Goal: Task Accomplishment & Management: Complete application form

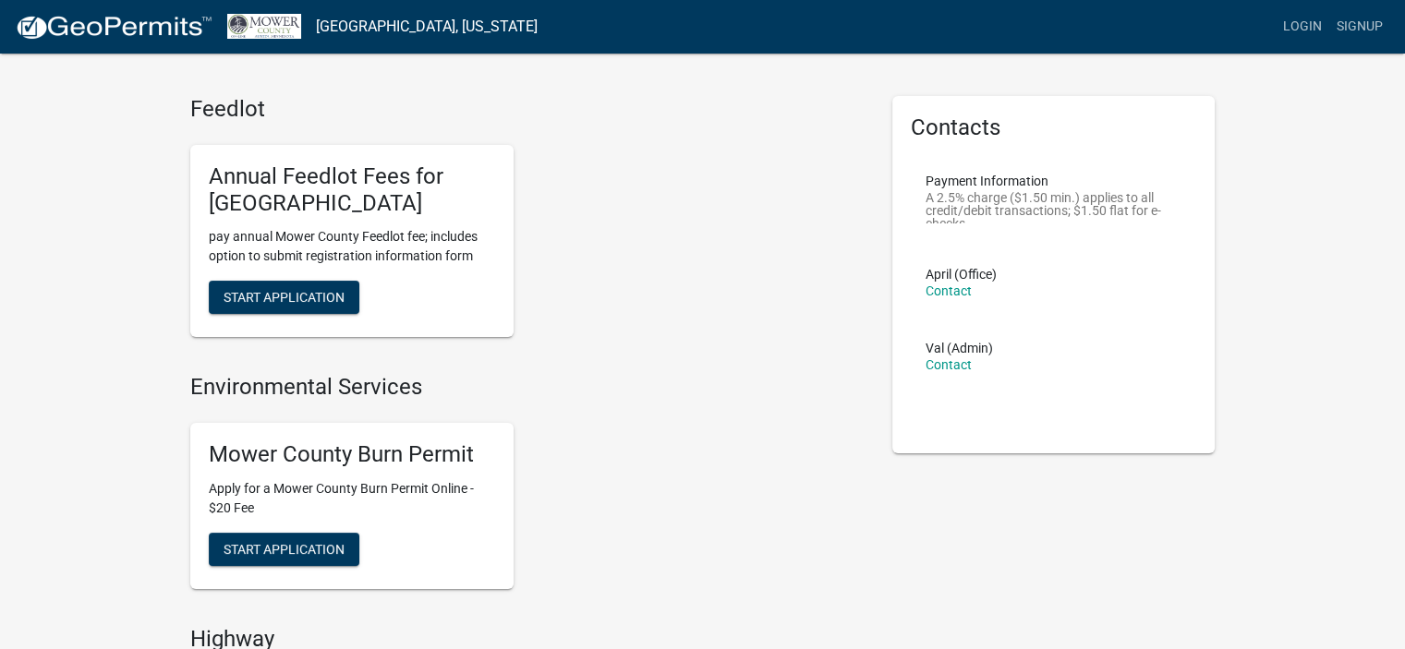
scroll to position [111, 0]
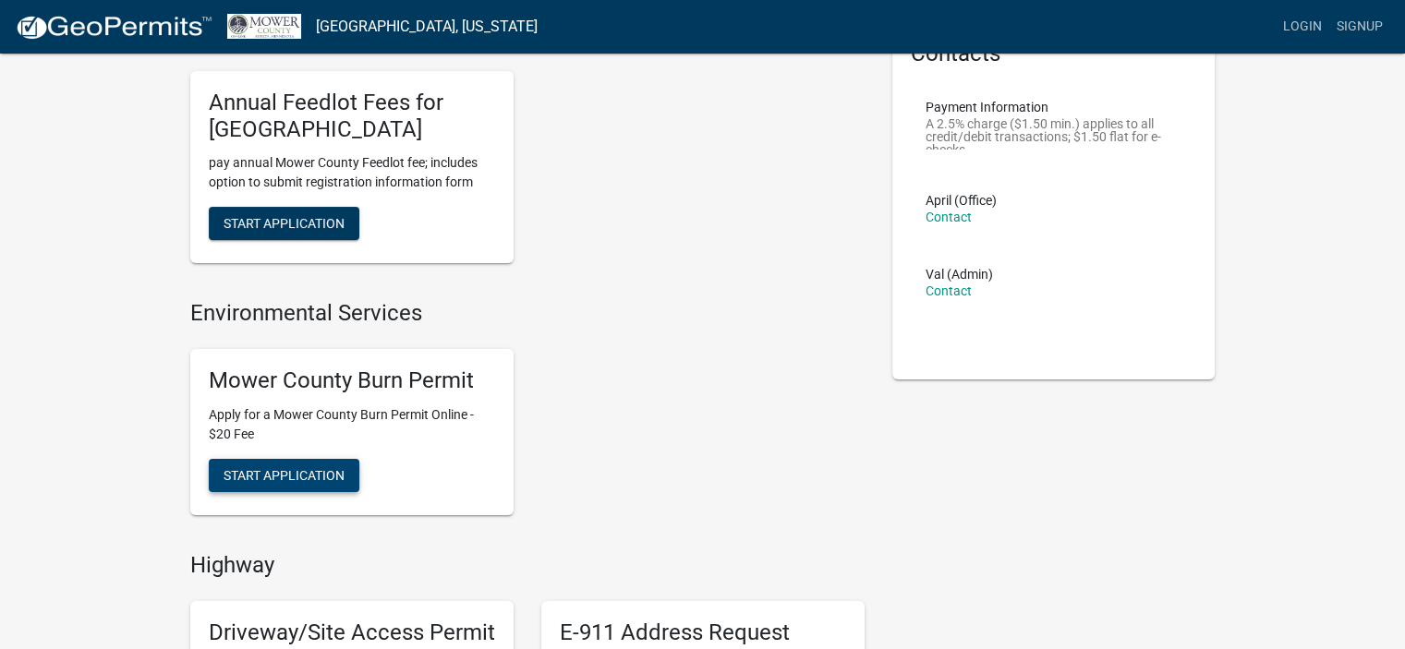
click at [323, 477] on span "Start Application" at bounding box center [284, 474] width 121 height 15
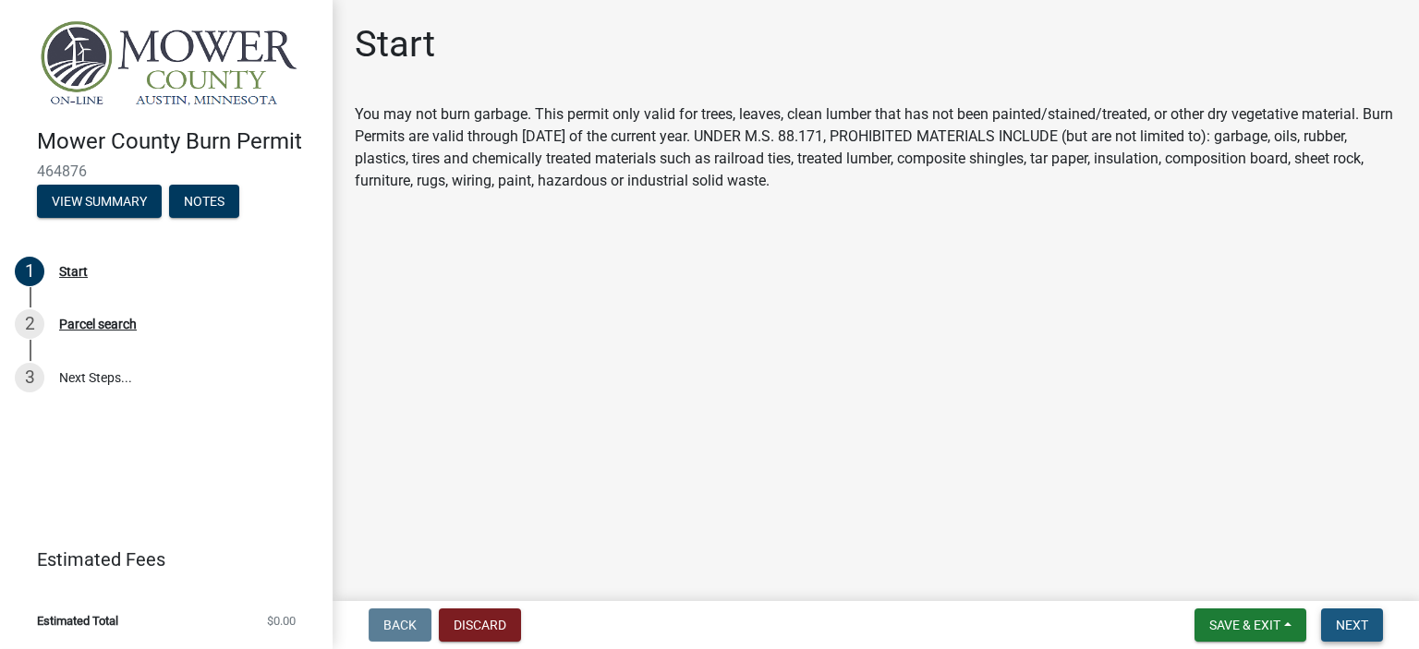
click at [1357, 623] on span "Next" at bounding box center [1352, 625] width 32 height 15
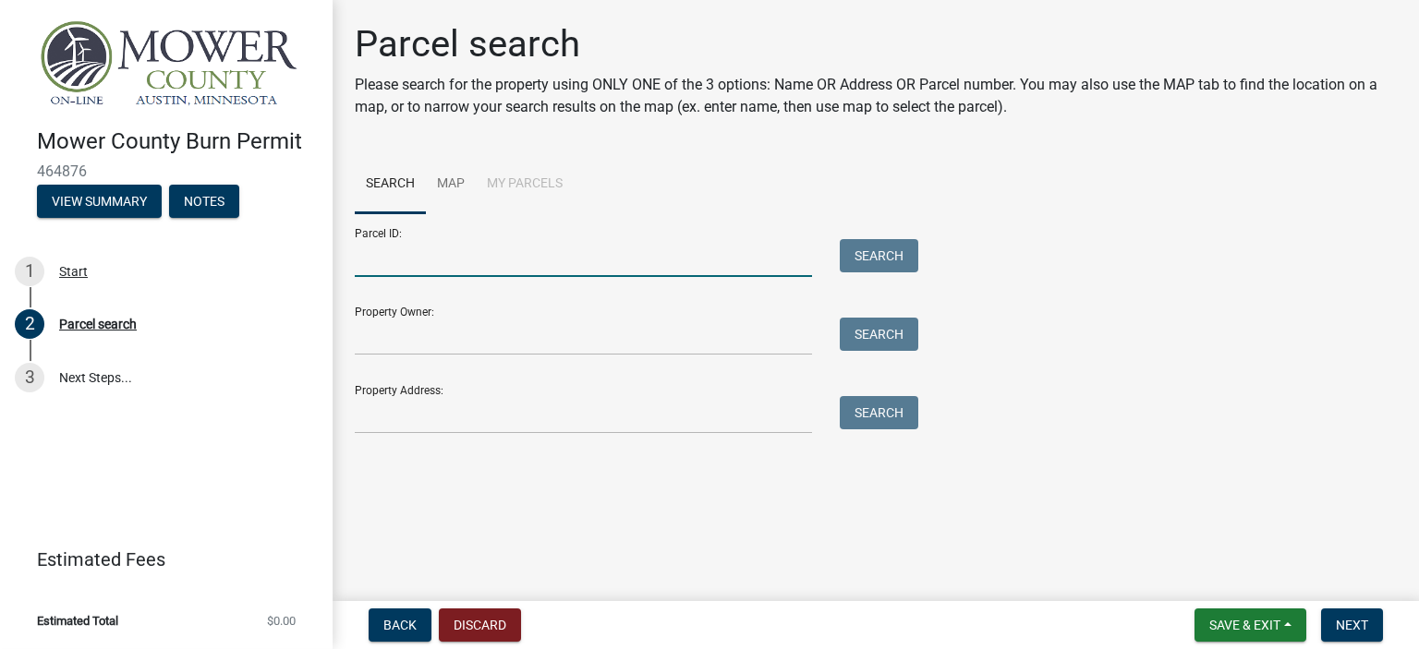
click at [477, 261] on input "Parcel ID:" at bounding box center [583, 258] width 457 height 38
type input "01.032.0020"
click at [871, 254] on button "Search" at bounding box center [879, 255] width 79 height 33
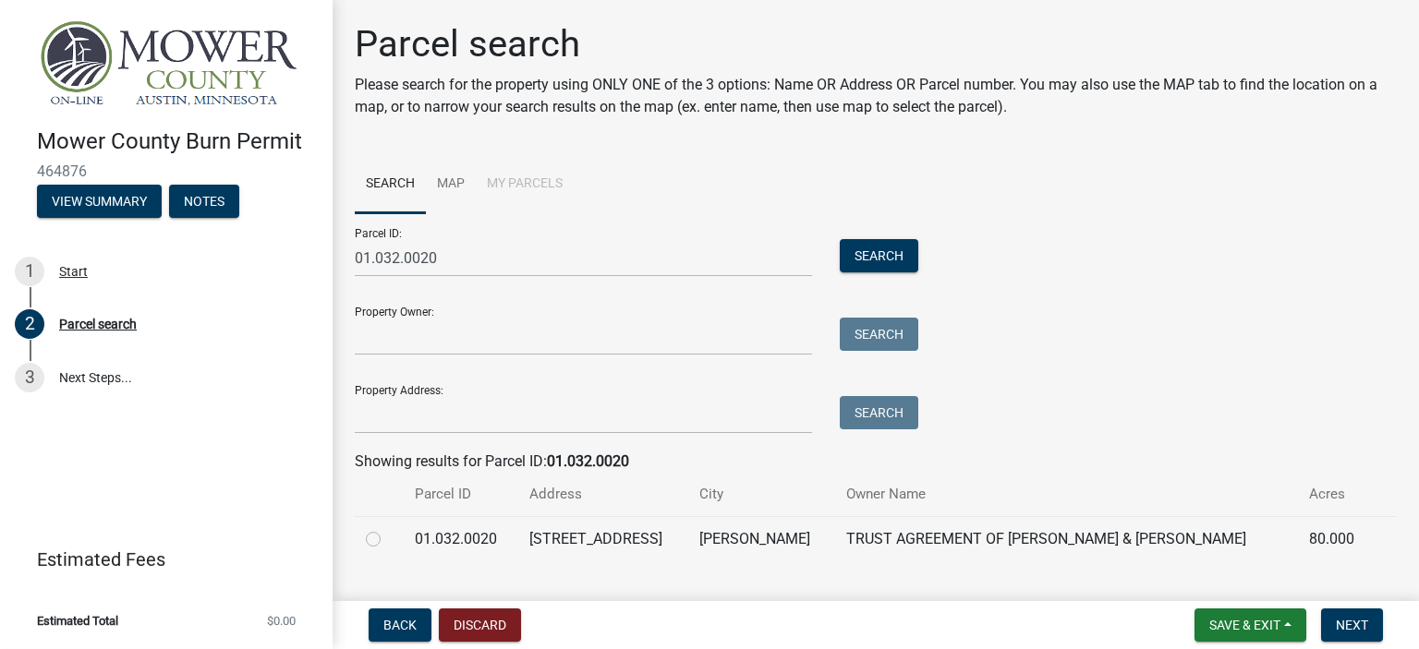
click at [388, 528] on label at bounding box center [388, 528] width 0 height 0
click at [388, 540] on input "radio" at bounding box center [394, 534] width 12 height 12
radio input "true"
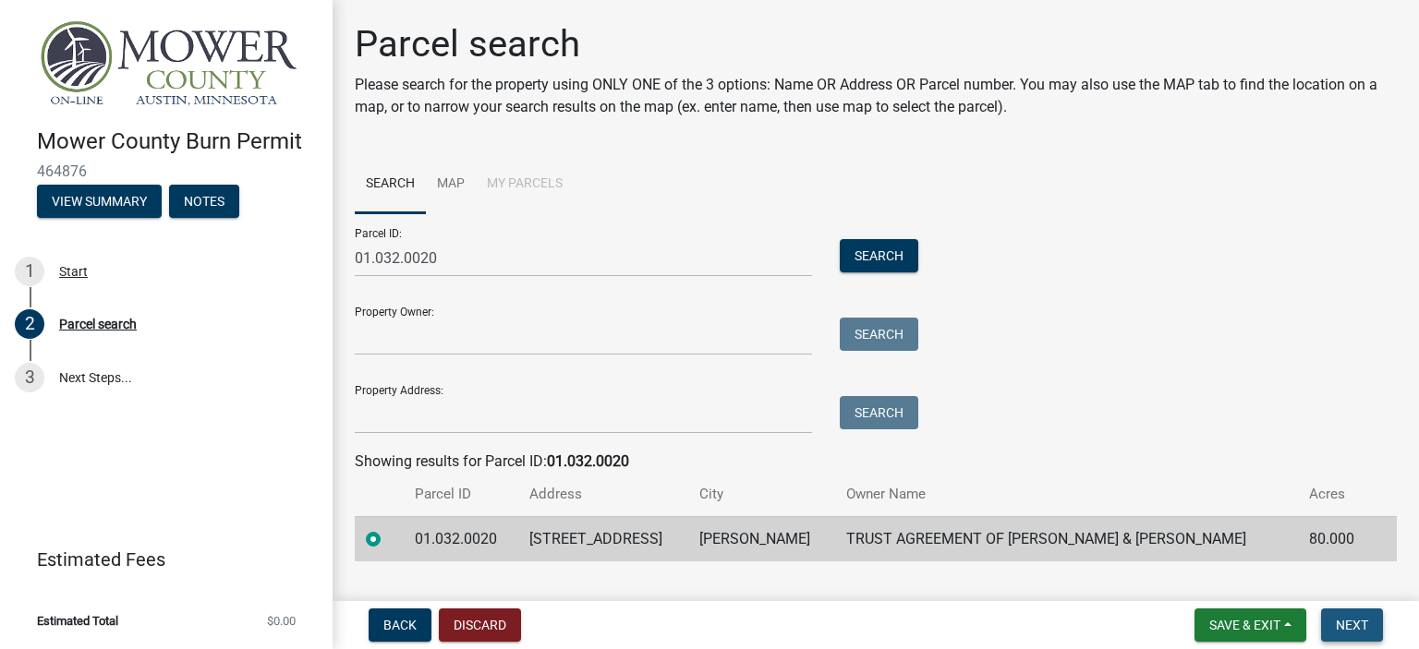
click at [1349, 627] on span "Next" at bounding box center [1352, 625] width 32 height 15
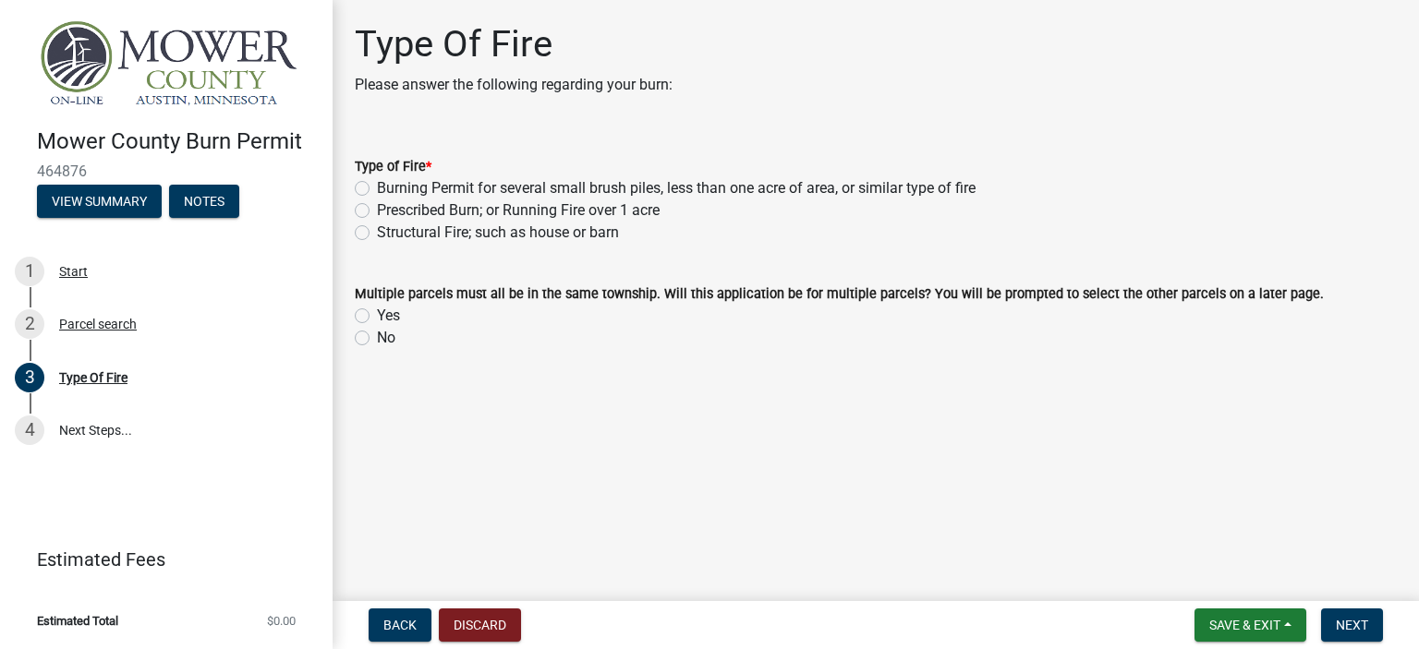
click at [377, 187] on label "Burning Permit for several small brush piles, less than one acre of area, or si…" at bounding box center [676, 188] width 599 height 22
click at [377, 187] on input "Burning Permit for several small brush piles, less than one acre of area, or si…" at bounding box center [383, 183] width 12 height 12
radio input "true"
click at [377, 337] on label "No" at bounding box center [386, 338] width 18 height 22
click at [377, 337] on input "No" at bounding box center [383, 333] width 12 height 12
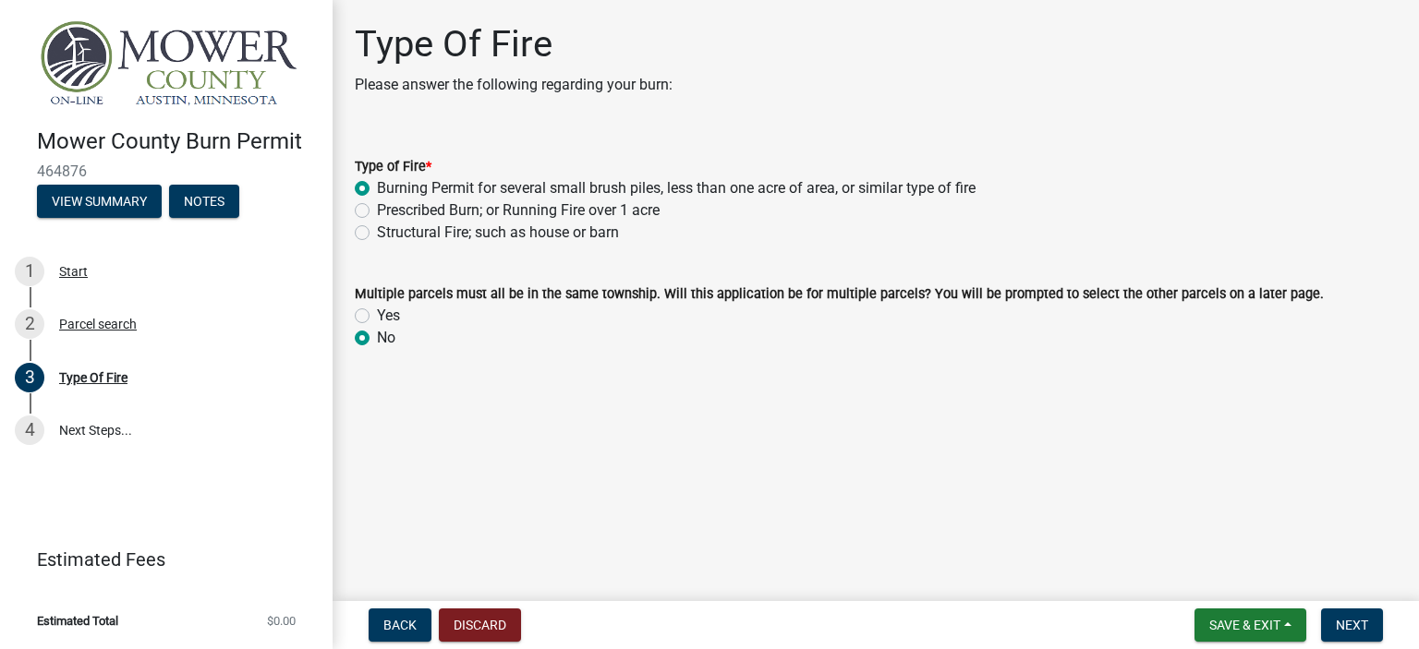
radio input "true"
click at [1345, 627] on span "Next" at bounding box center [1352, 625] width 32 height 15
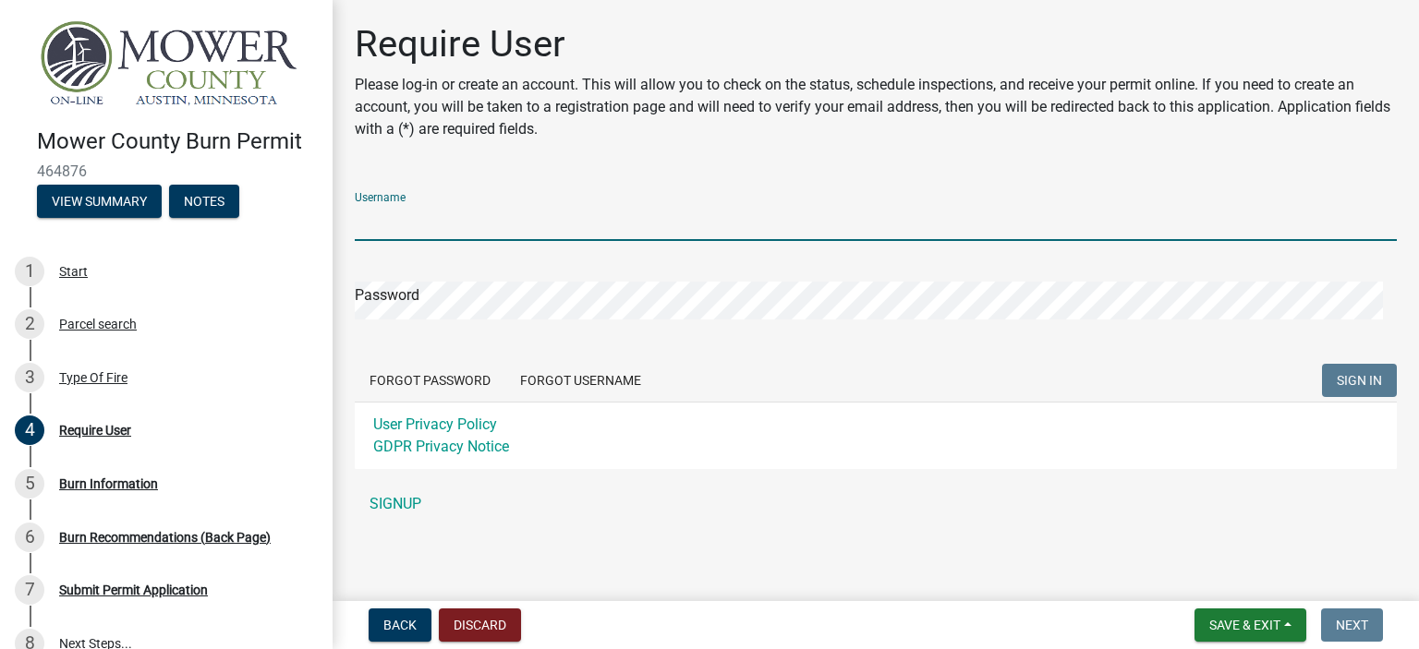
click at [581, 210] on input "Username" at bounding box center [876, 222] width 1042 height 38
type input "shorthumb401"
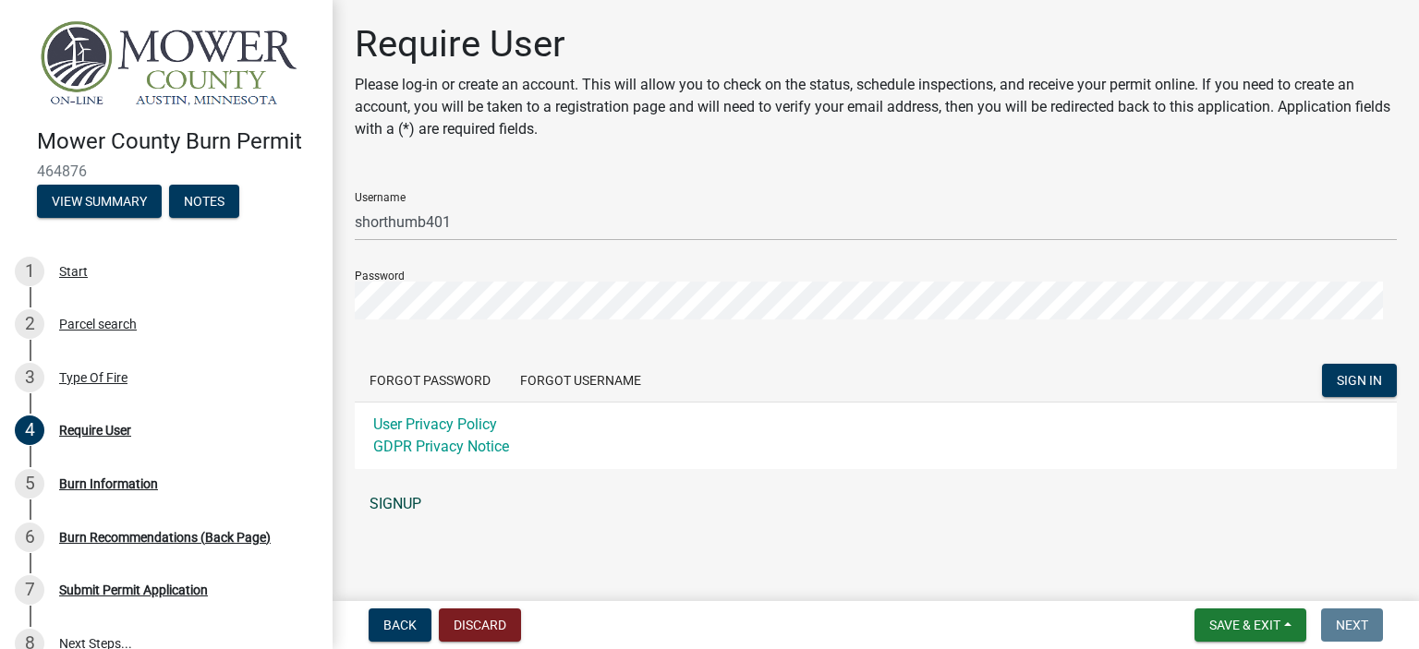
click at [392, 504] on link "SIGNUP" at bounding box center [876, 504] width 1042 height 37
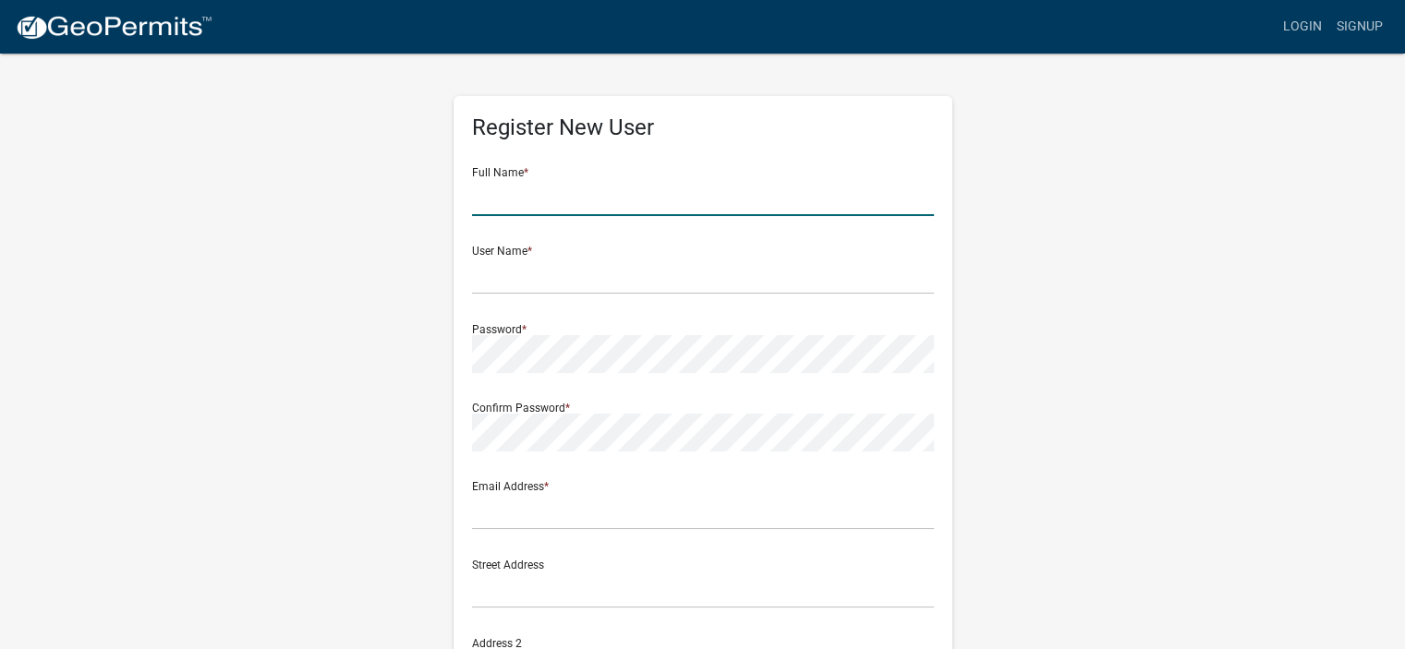
click at [576, 194] on input "text" at bounding box center [703, 197] width 462 height 38
type input "Joe Matheis"
type input "joesgarage2011@gmail.com"
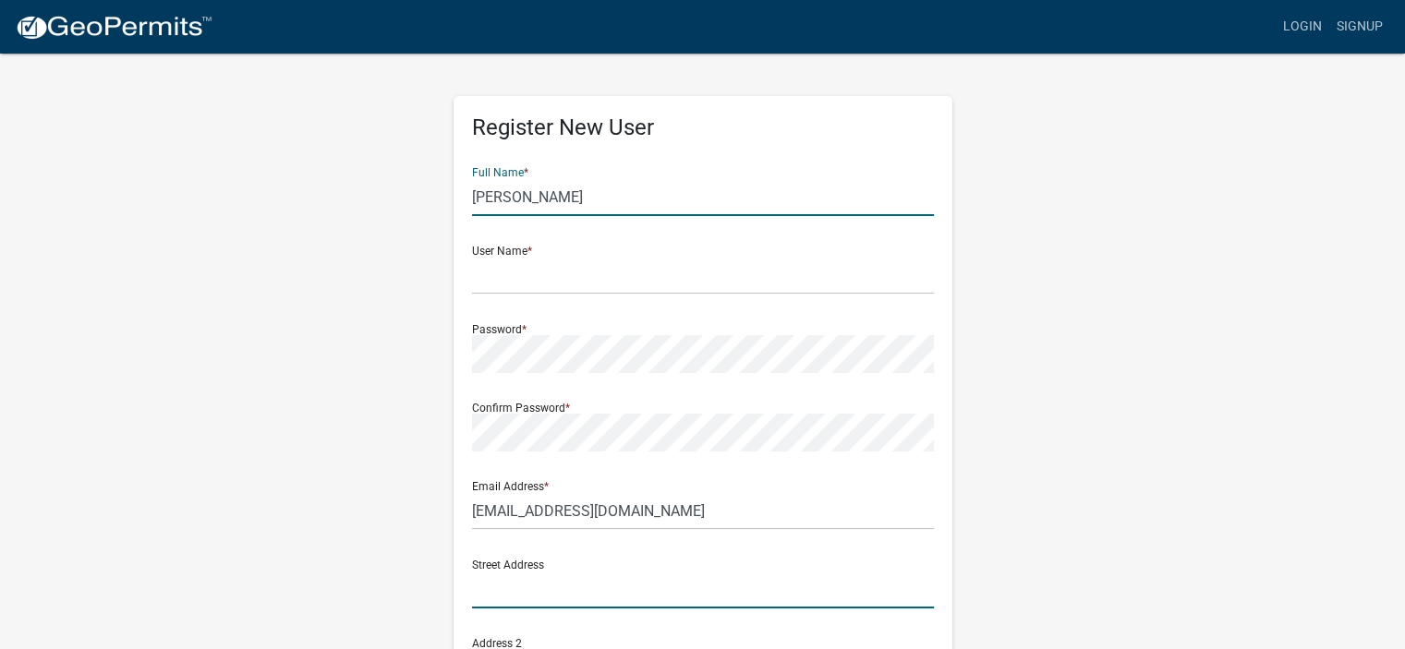
type input "10267 640th ave"
type input "[PERSON_NAME]"
type input "MN"
type input "55909"
type input "5075821360"
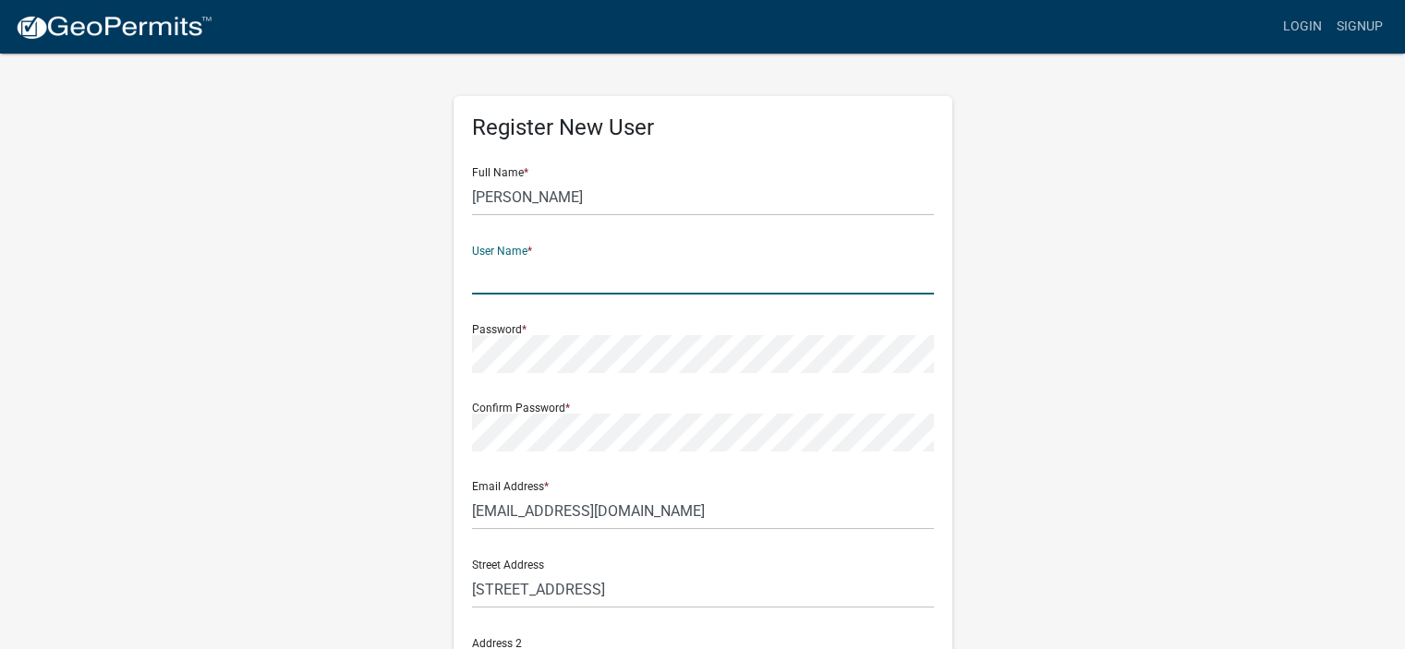
click at [579, 279] on input "text" at bounding box center [703, 276] width 462 height 38
type input "shorthumb401"
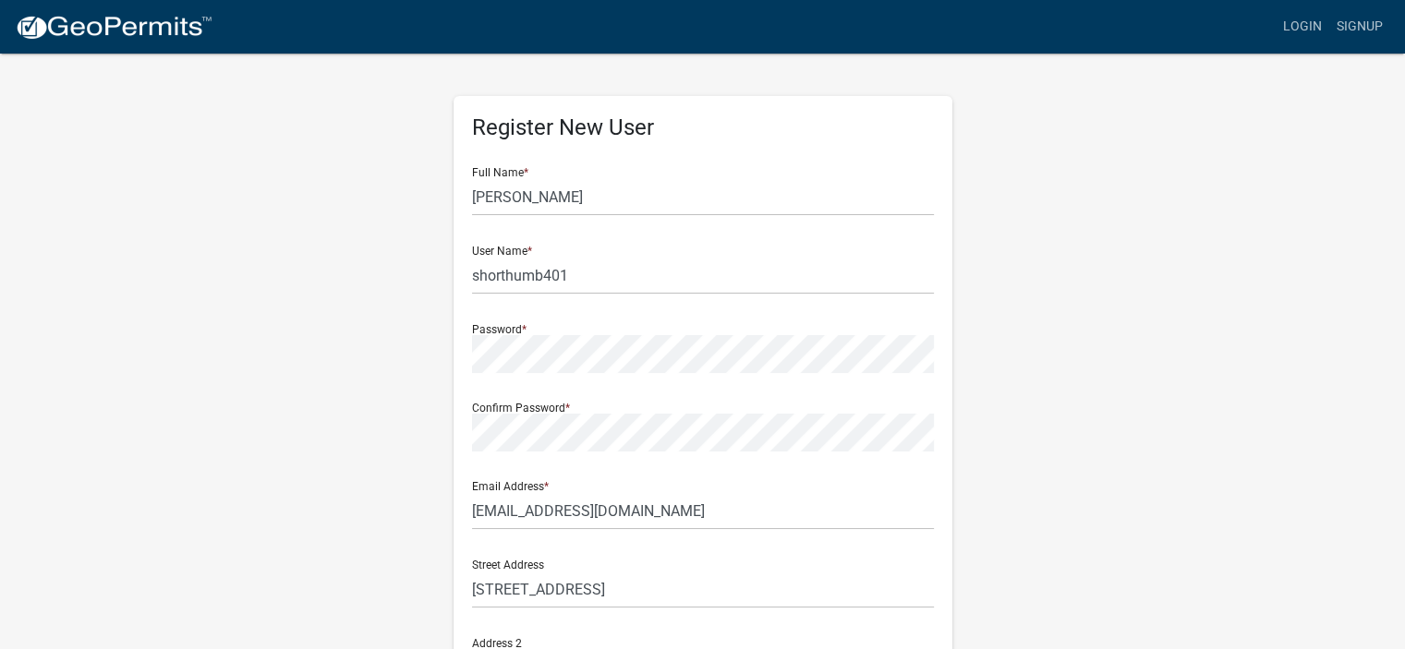
click at [970, 527] on div "Register New User Full Name * Joe Matheis User Name * shorthumb401 Password * C…" at bounding box center [702, 546] width 1053 height 988
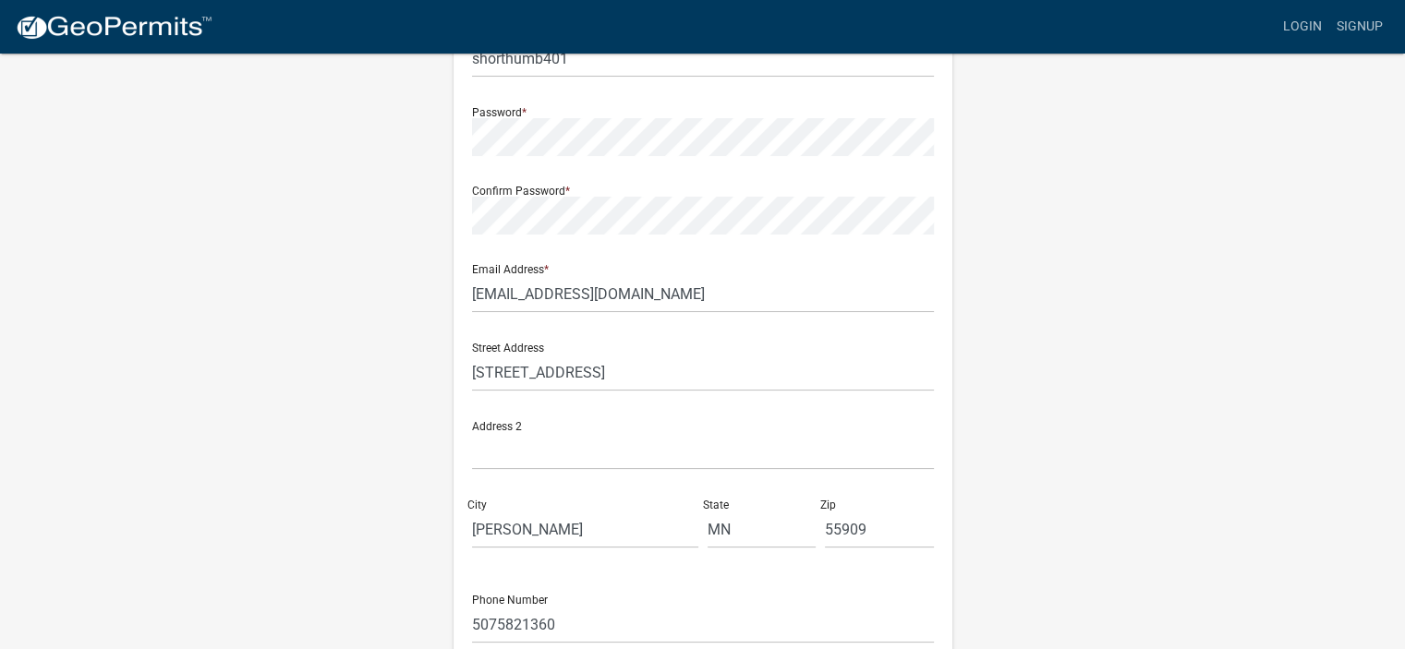
scroll to position [259, 0]
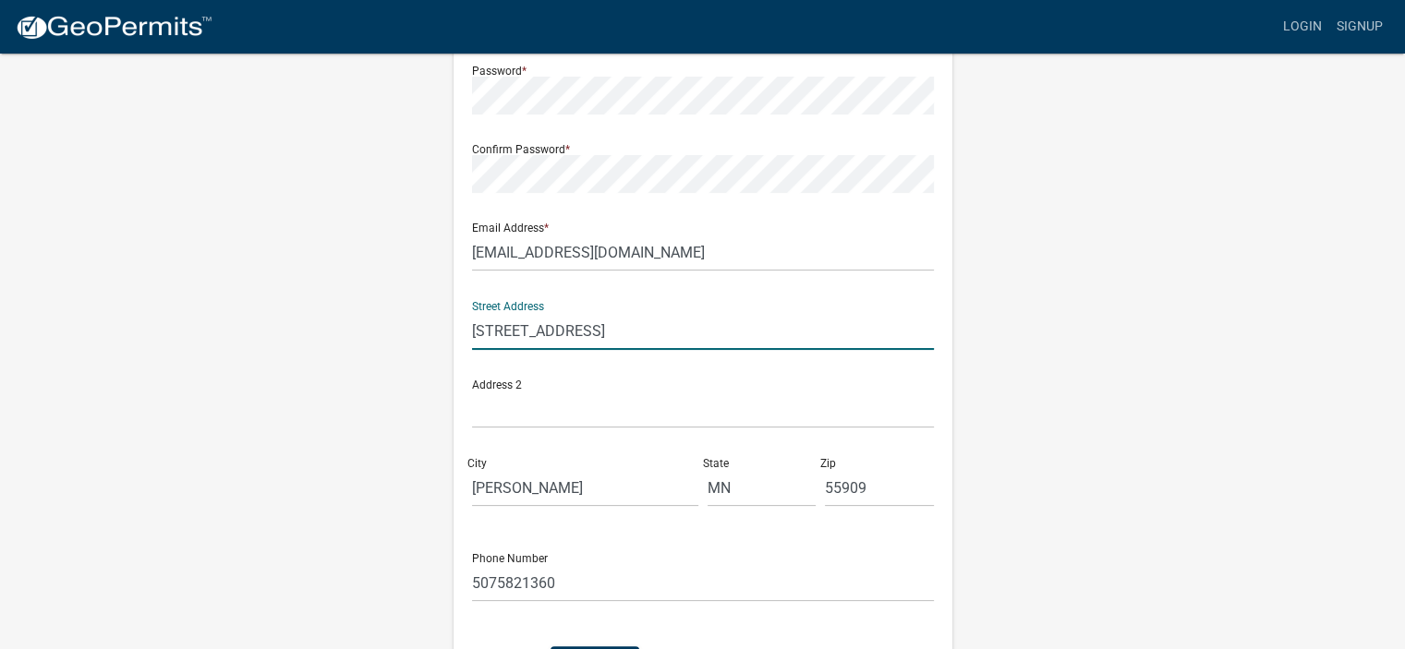
click at [594, 335] on input "10267 640th ave" at bounding box center [703, 331] width 462 height 38
click at [594, 335] on input "10164" at bounding box center [703, 331] width 462 height 38
type input "10164 640th Ave"
click at [619, 594] on input "5075821360" at bounding box center [703, 583] width 462 height 38
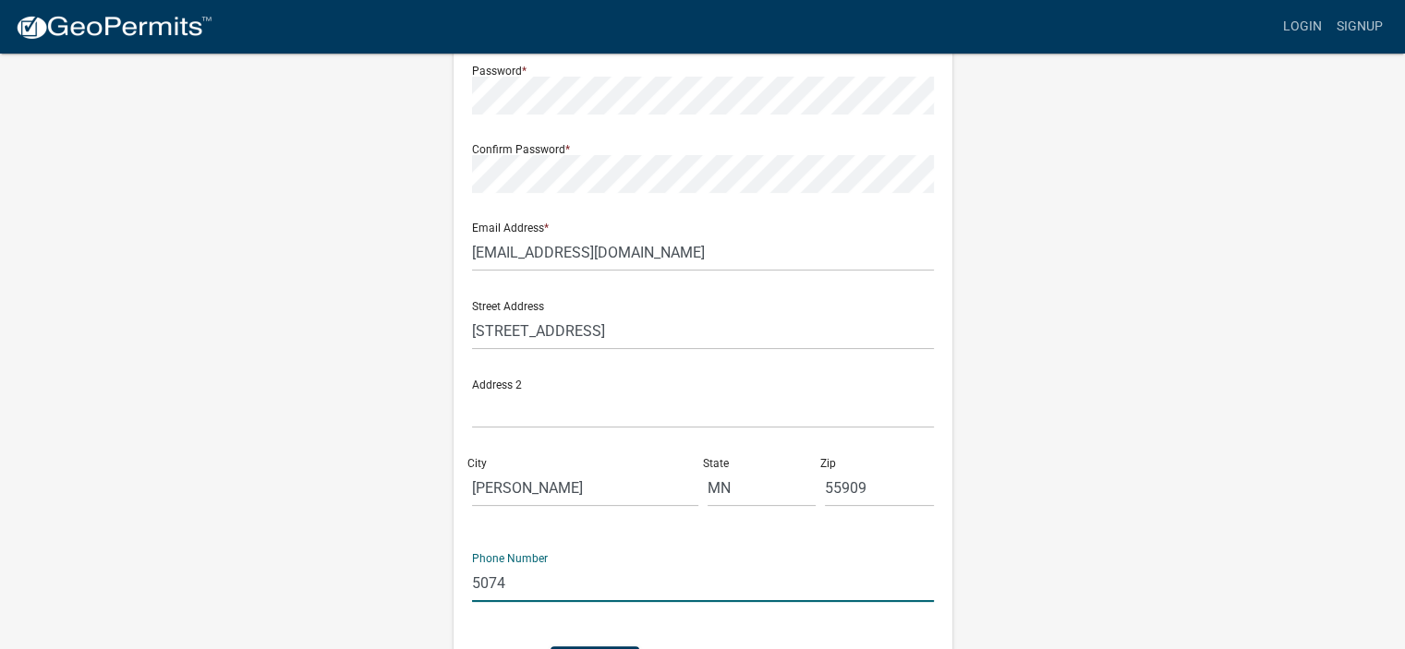
type input "5074384166"
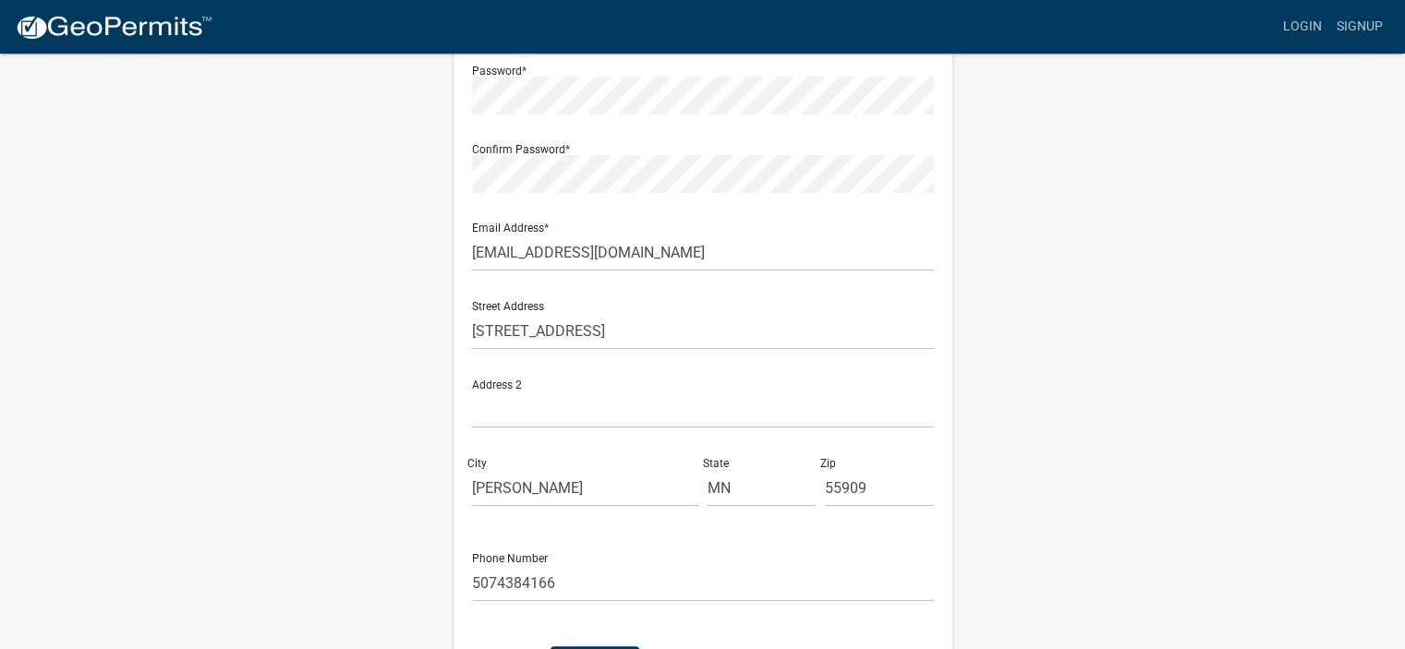
click at [982, 569] on div "Register New User Full Name * Joe Matheis User Name * shorthumb401 Password * C…" at bounding box center [702, 287] width 1053 height 988
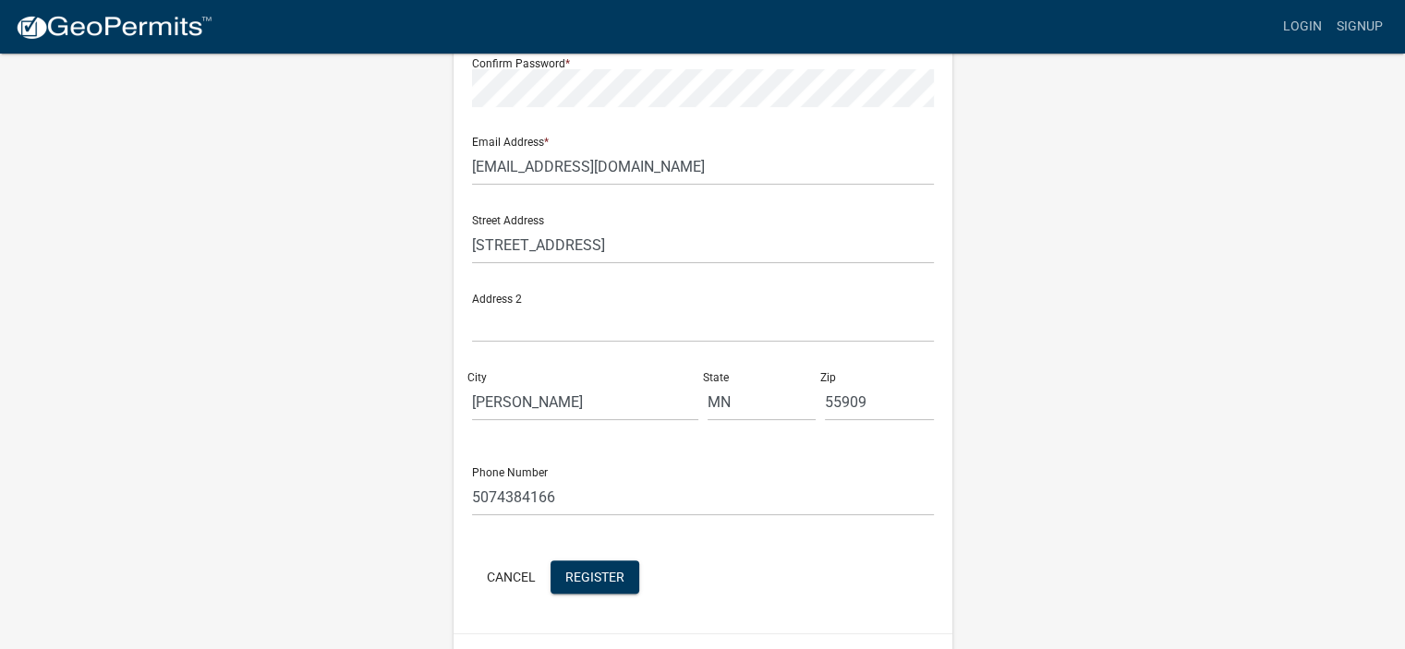
scroll to position [390, 0]
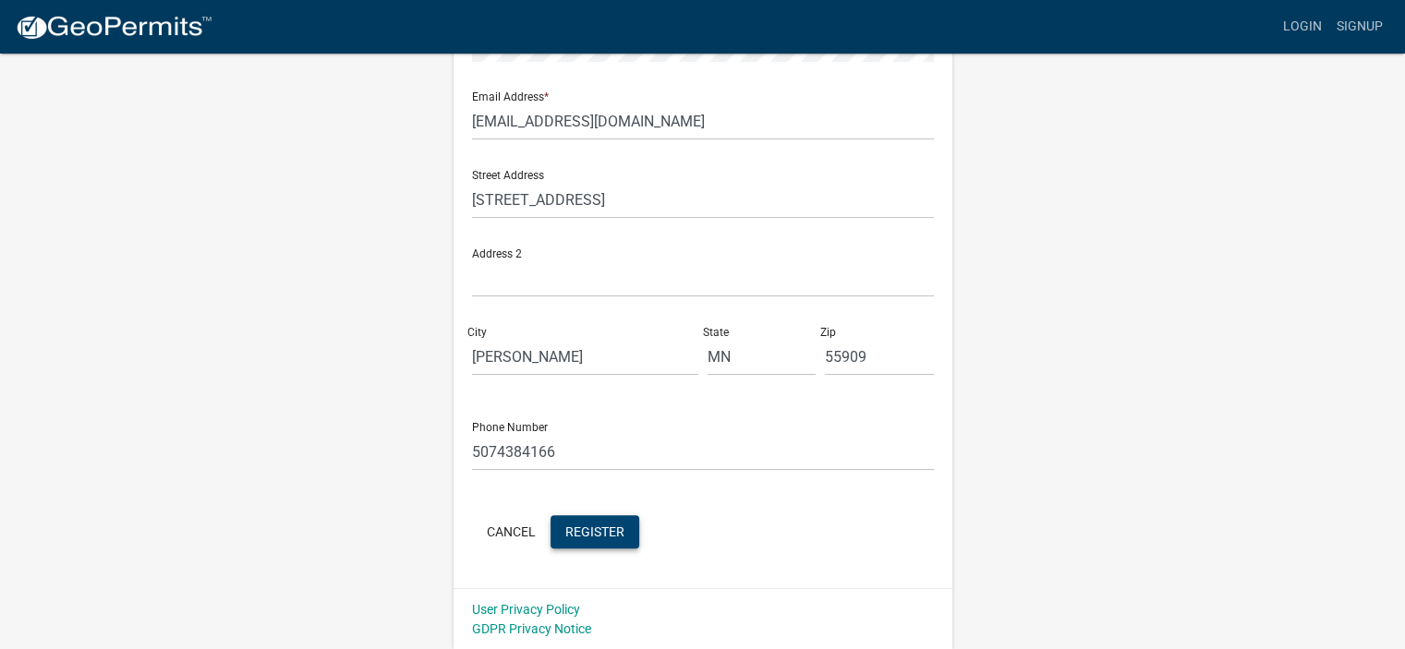
click at [611, 530] on span "Register" at bounding box center [594, 531] width 59 height 15
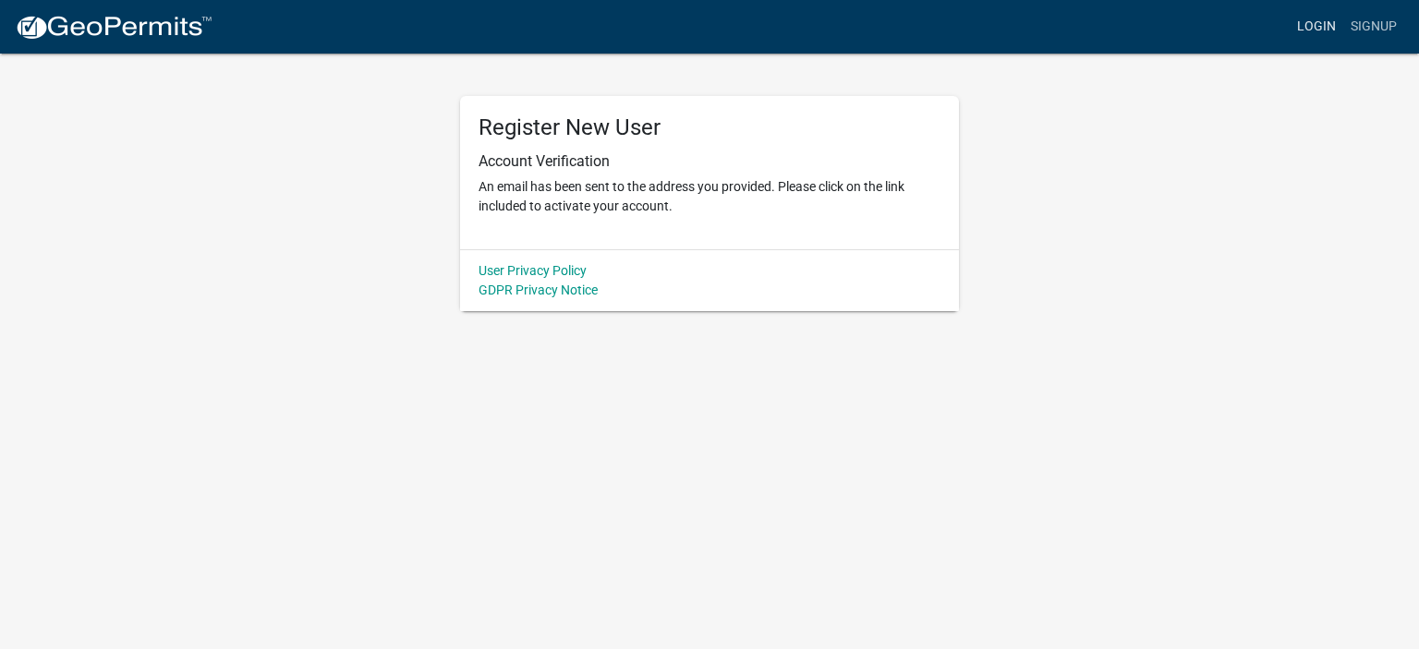
click at [1311, 29] on link "Login" at bounding box center [1316, 26] width 54 height 35
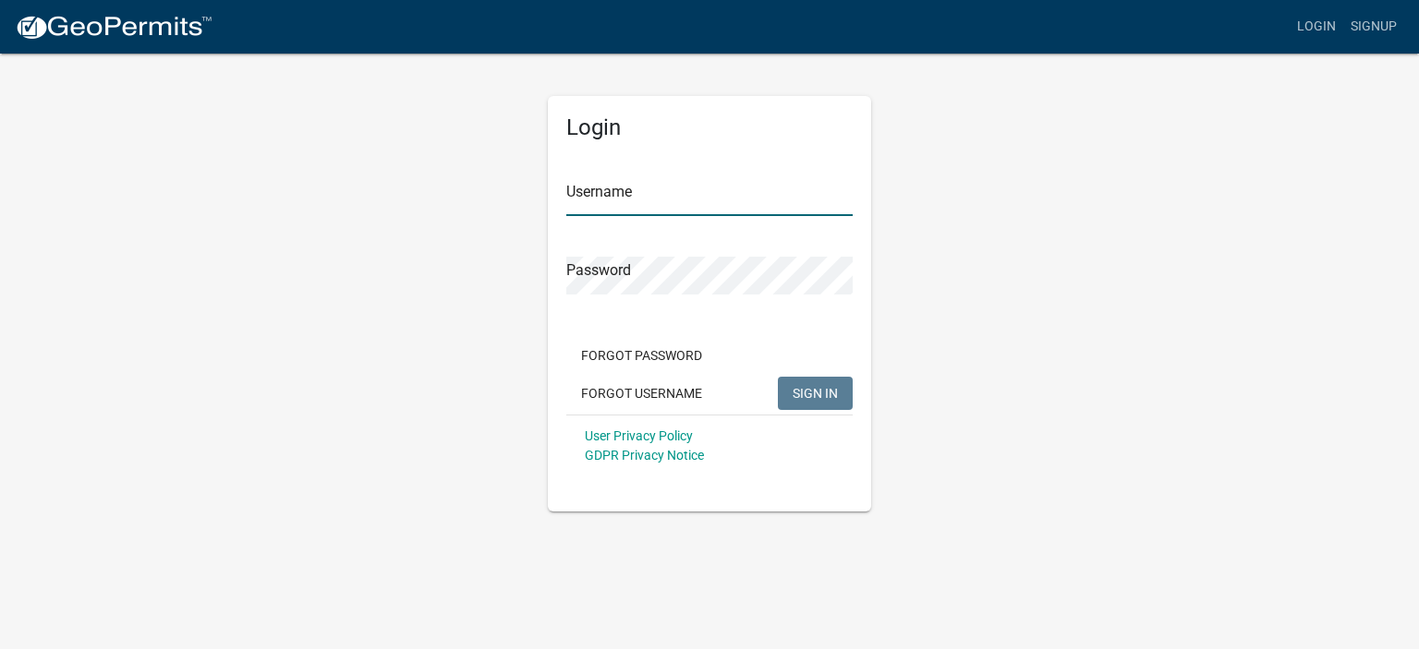
type input "shorthumb401"
click at [809, 400] on span "SIGN IN" at bounding box center [814, 392] width 45 height 15
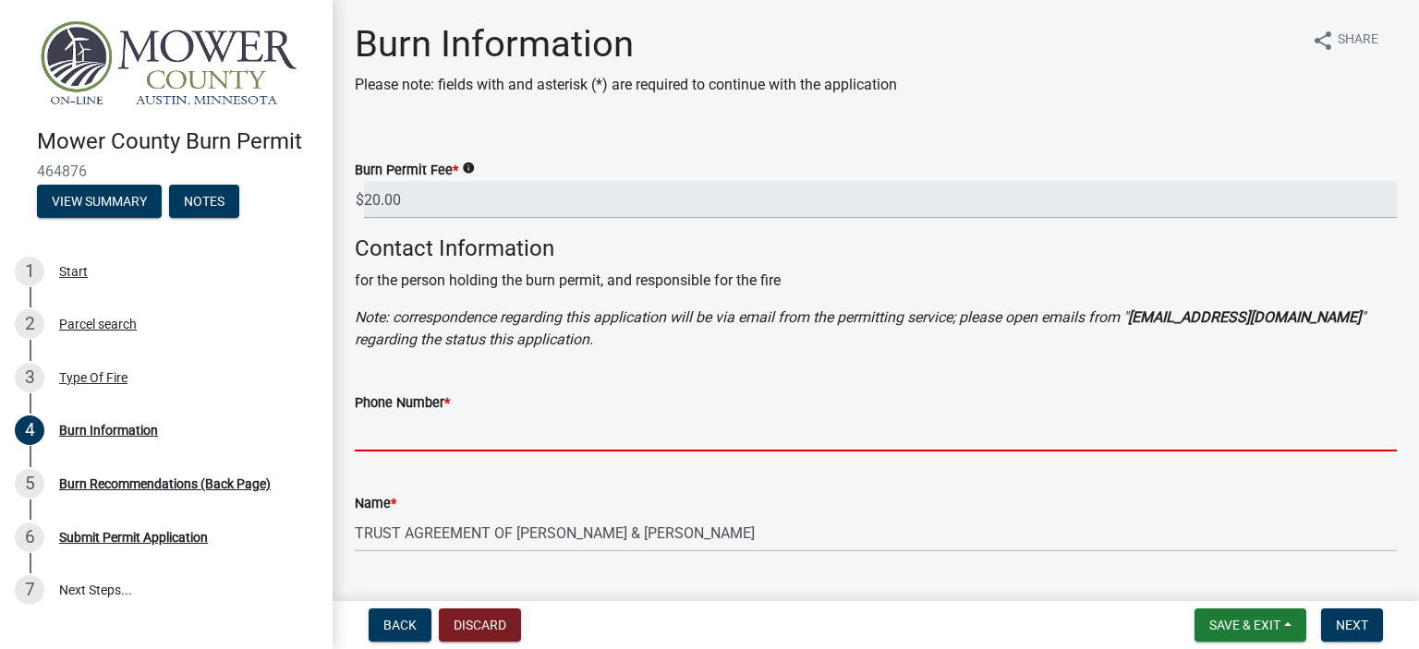
click at [595, 428] on input "Phone Number *" at bounding box center [876, 433] width 1042 height 38
type input "5074384166"
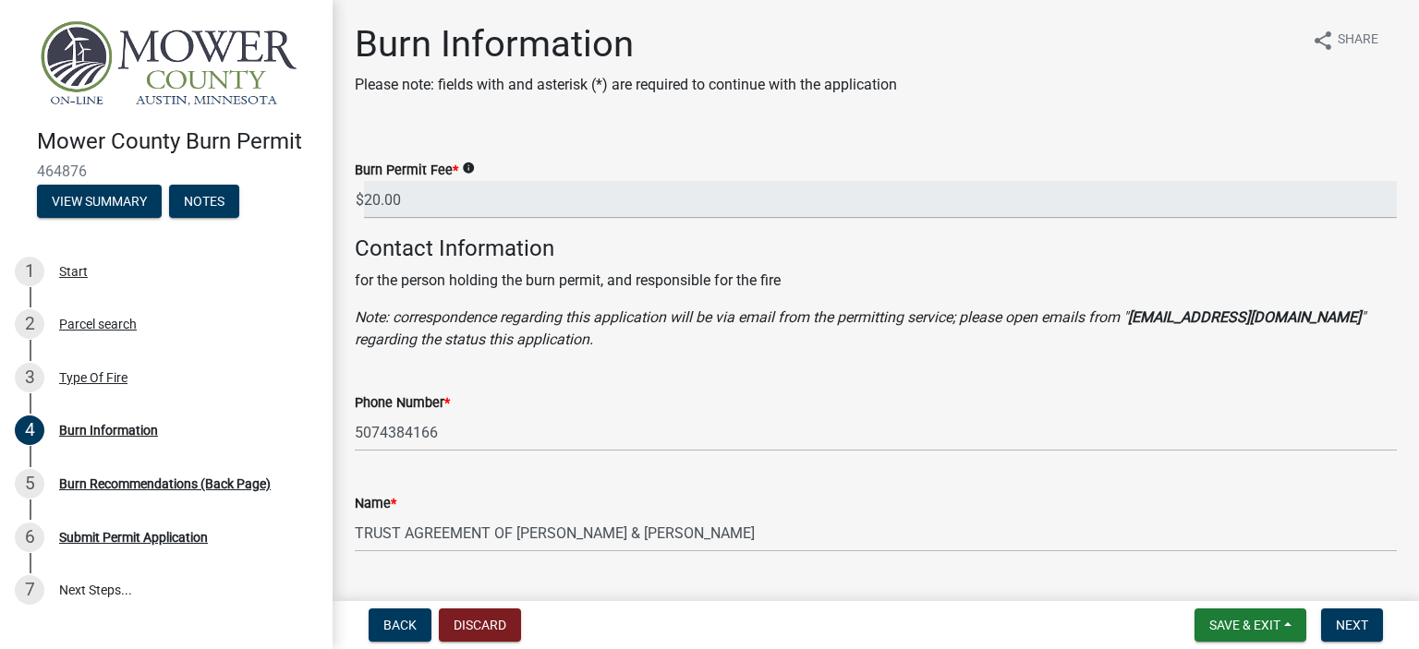
click at [689, 503] on div "Name *" at bounding box center [876, 503] width 1042 height 22
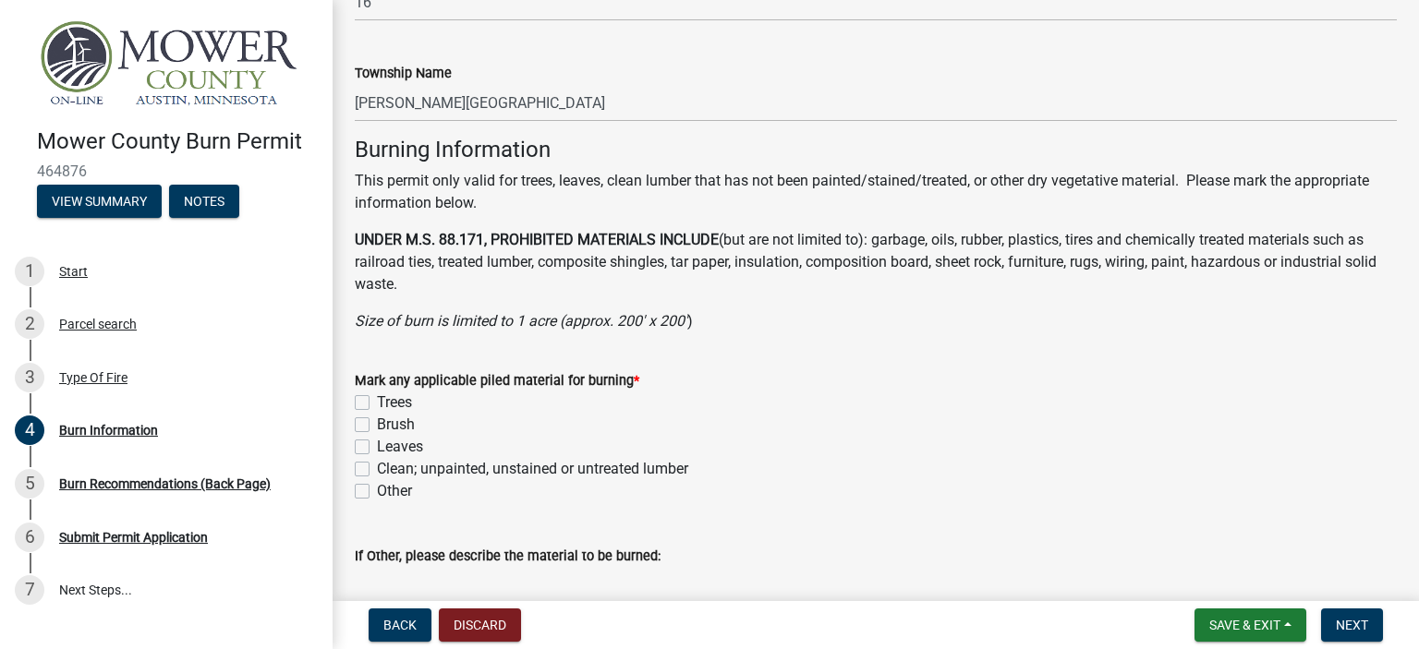
scroll to position [1182, 0]
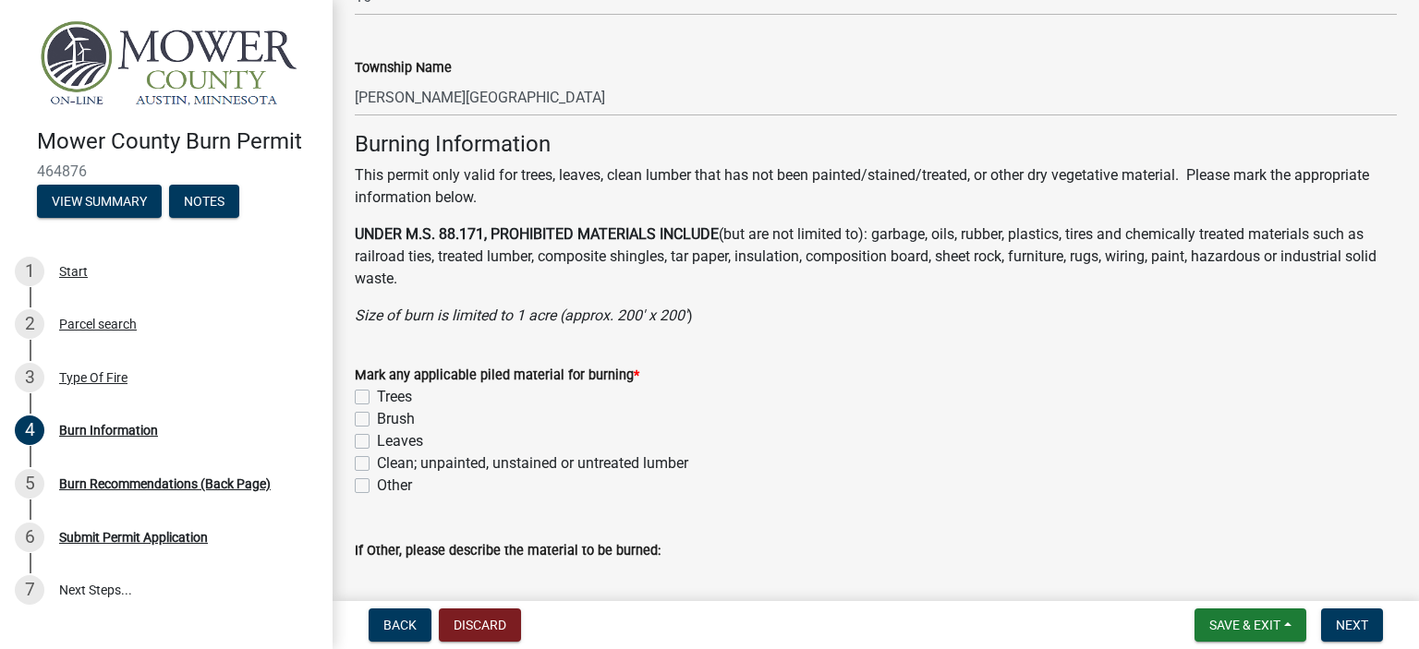
click at [377, 398] on label "Trees" at bounding box center [394, 397] width 35 height 22
click at [377, 398] on input "Trees" at bounding box center [383, 392] width 12 height 12
checkbox input "true"
checkbox input "false"
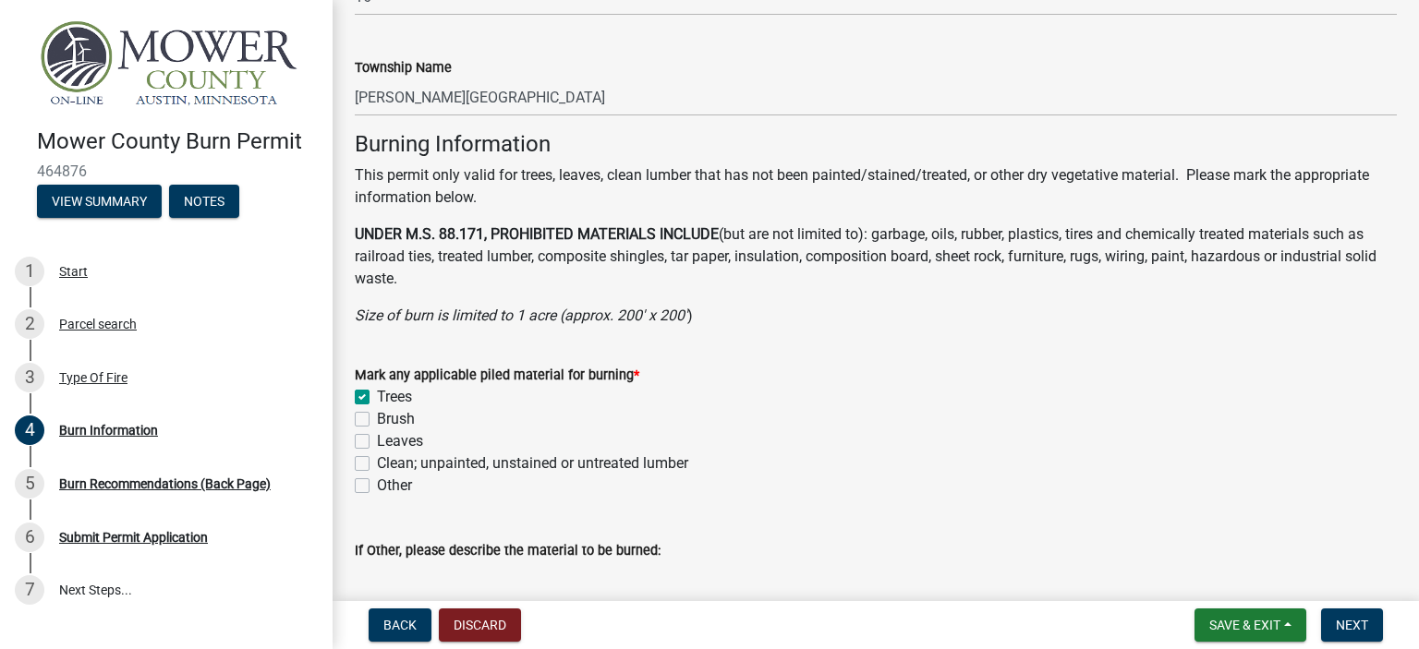
checkbox input "false"
click at [377, 420] on label "Brush" at bounding box center [396, 419] width 38 height 22
click at [377, 420] on input "Brush" at bounding box center [383, 414] width 12 height 12
checkbox input "true"
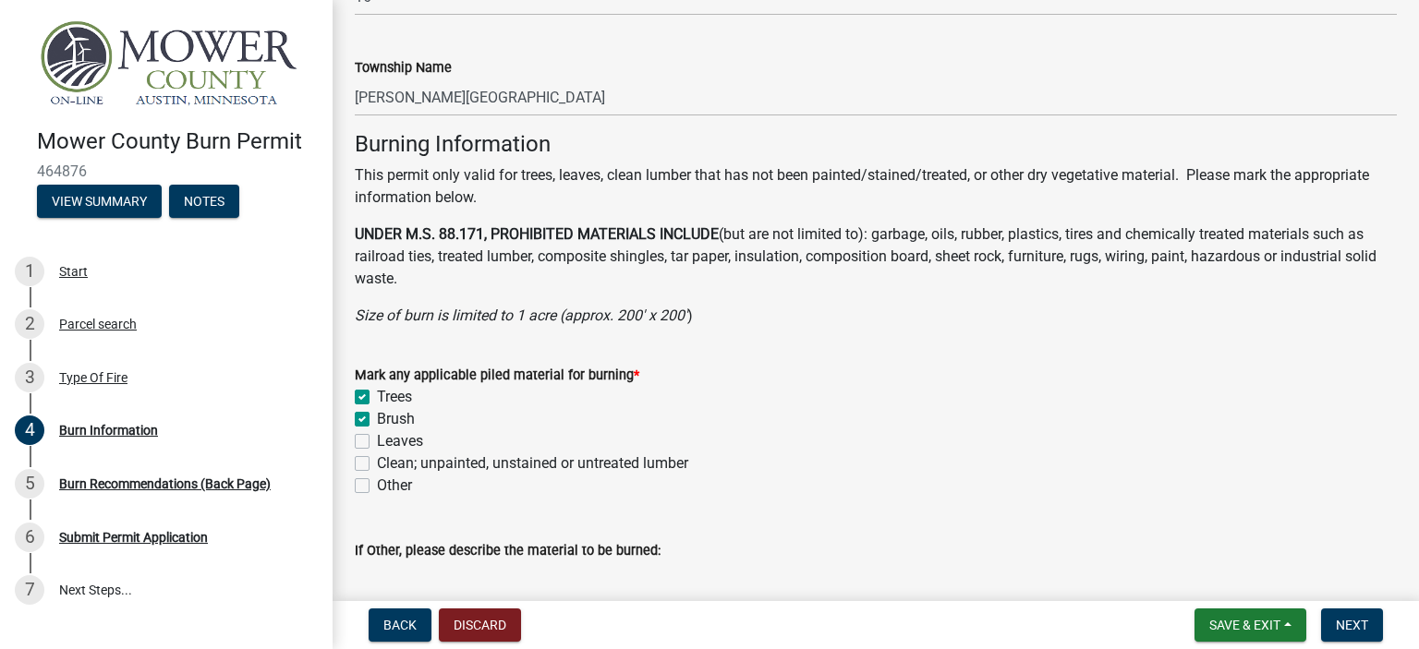
checkbox input "true"
checkbox input "false"
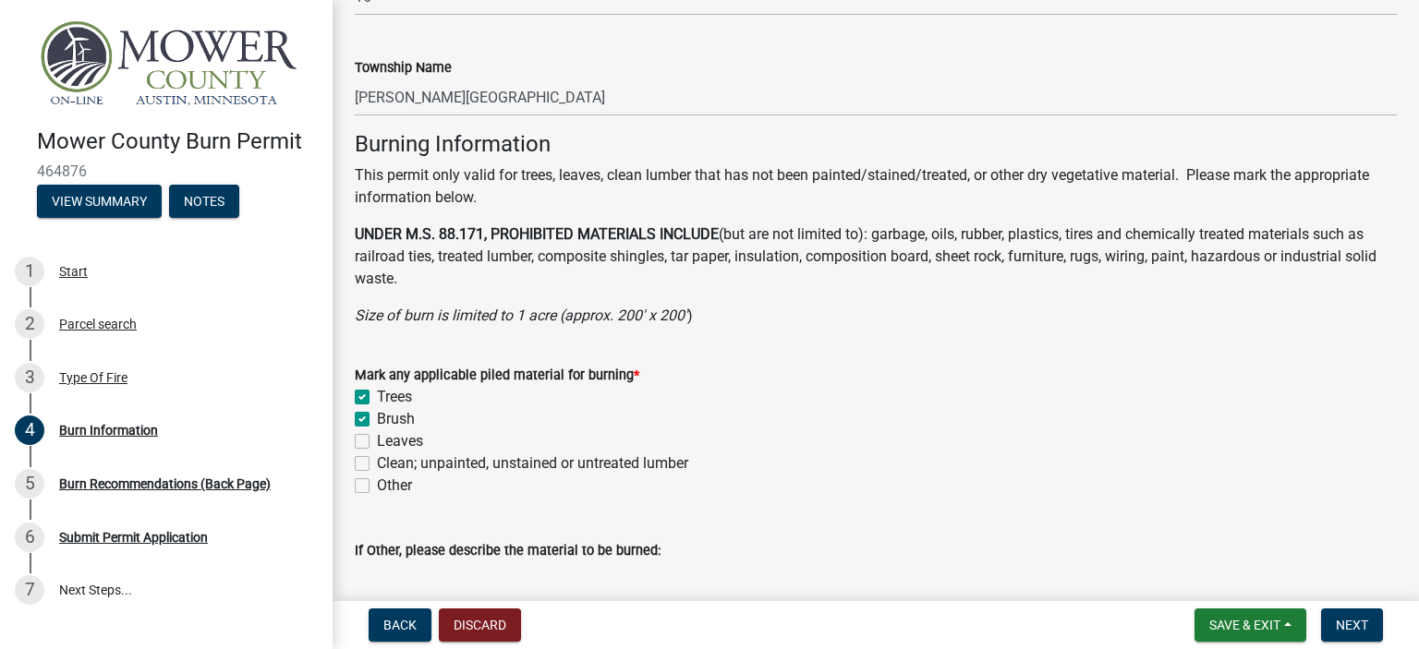
click at [773, 498] on wm-data-entity-input "Mark any applicable piled material for burning * Trees Brush Leaves Clean; unpa…" at bounding box center [876, 428] width 1042 height 172
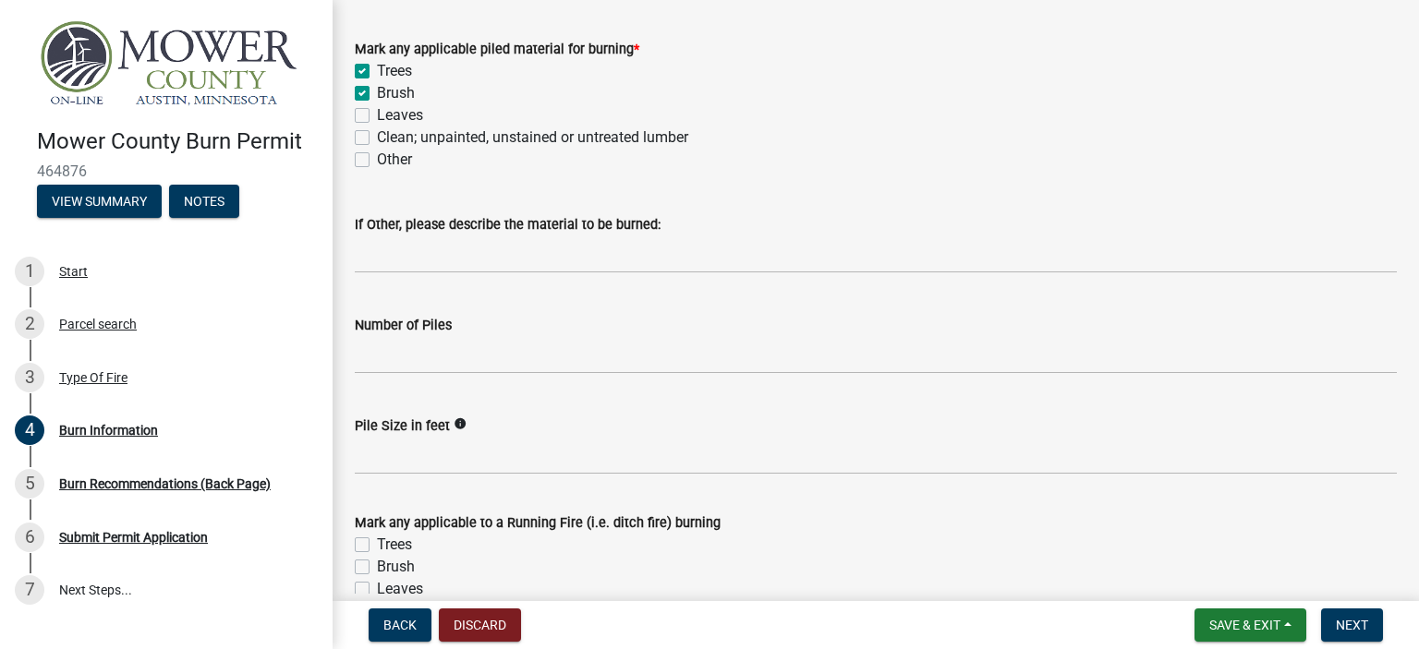
scroll to position [1552, 0]
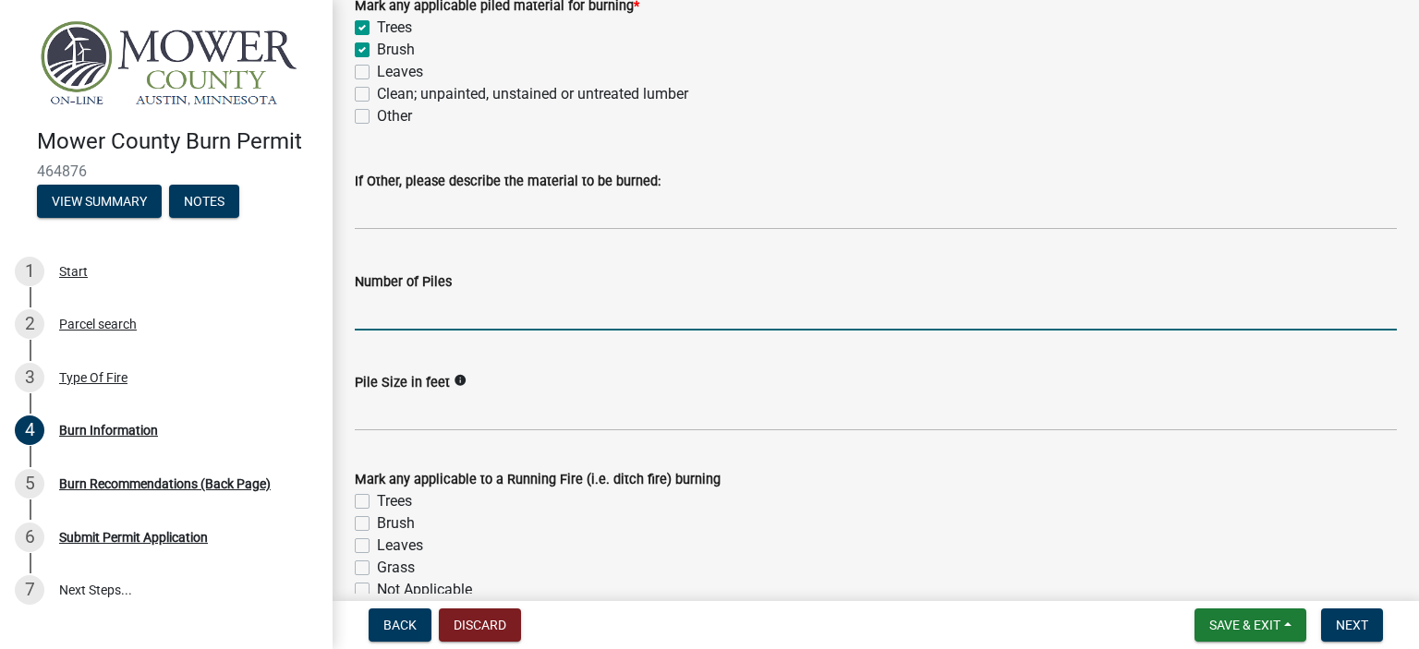
click at [520, 312] on input "Number of Piles" at bounding box center [876, 312] width 1042 height 38
type input "2"
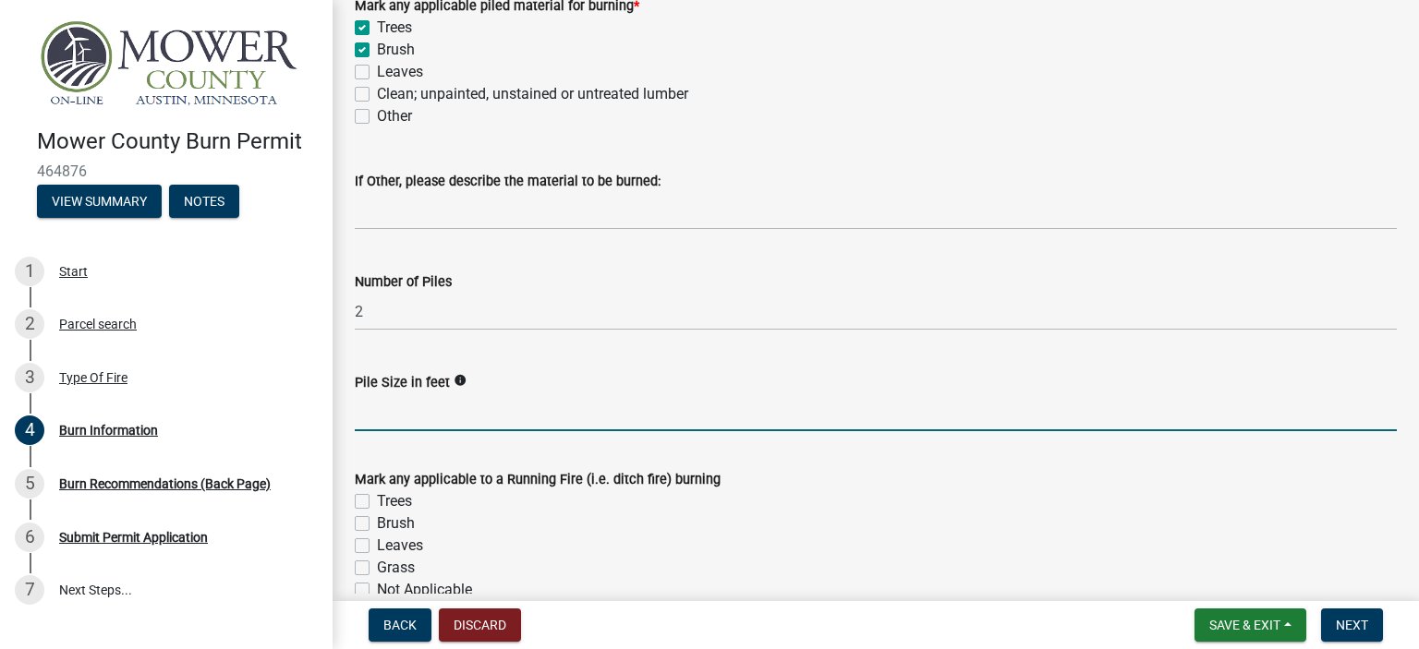
click at [508, 402] on input "Pile Size in feet" at bounding box center [876, 412] width 1042 height 38
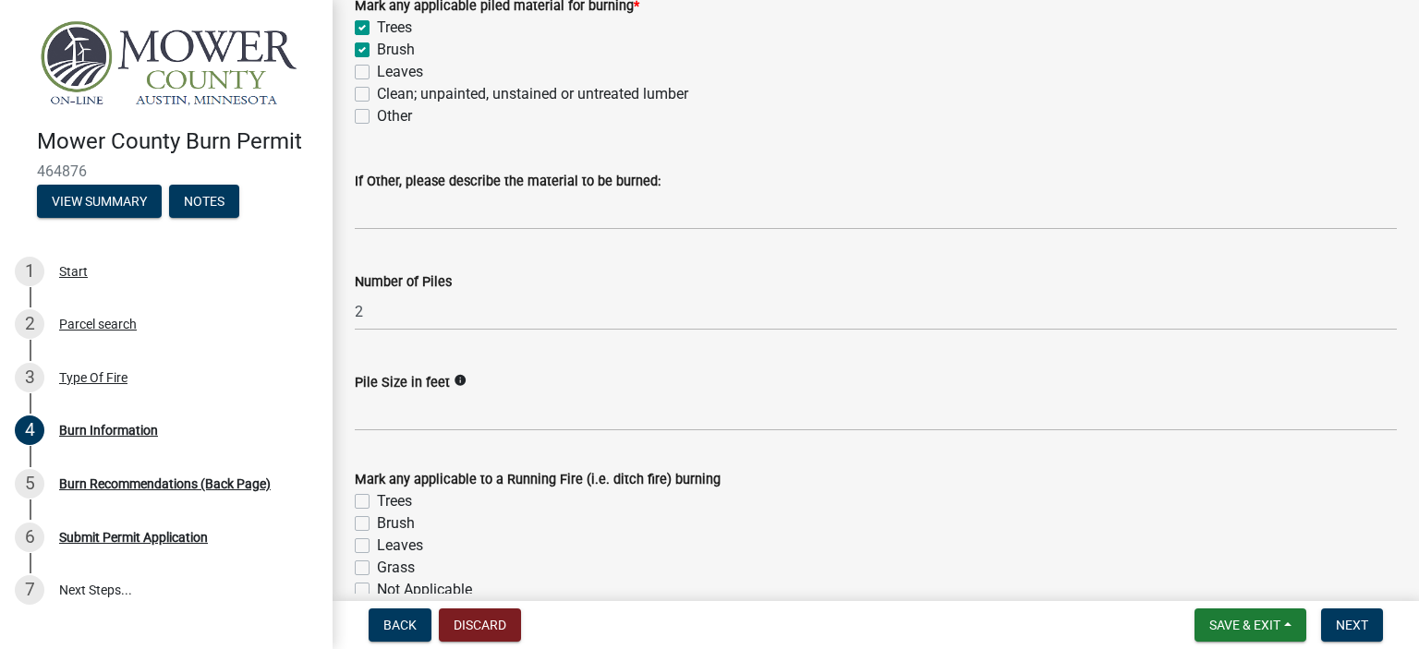
click at [454, 384] on icon "info" at bounding box center [460, 380] width 13 height 13
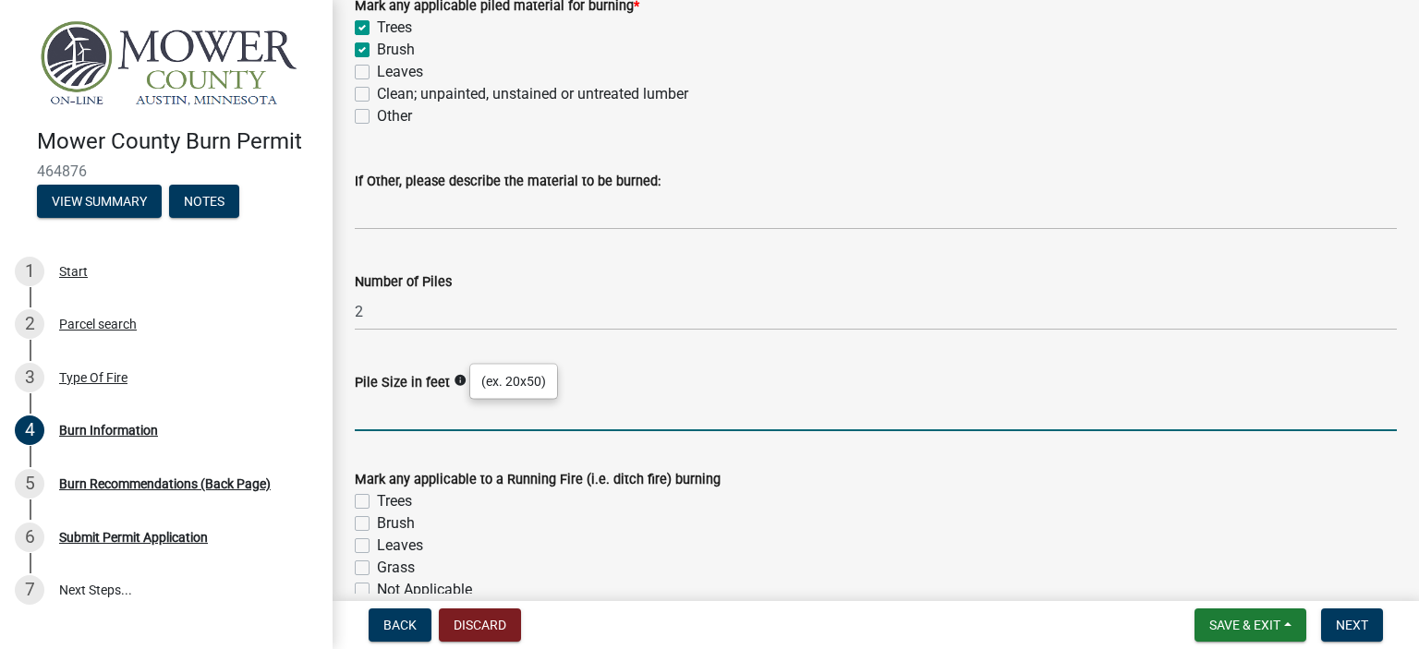
click at [448, 416] on input "Pile Size in feet" at bounding box center [876, 412] width 1042 height 38
type input "30x30"
click at [514, 515] on div "Brush" at bounding box center [876, 524] width 1042 height 22
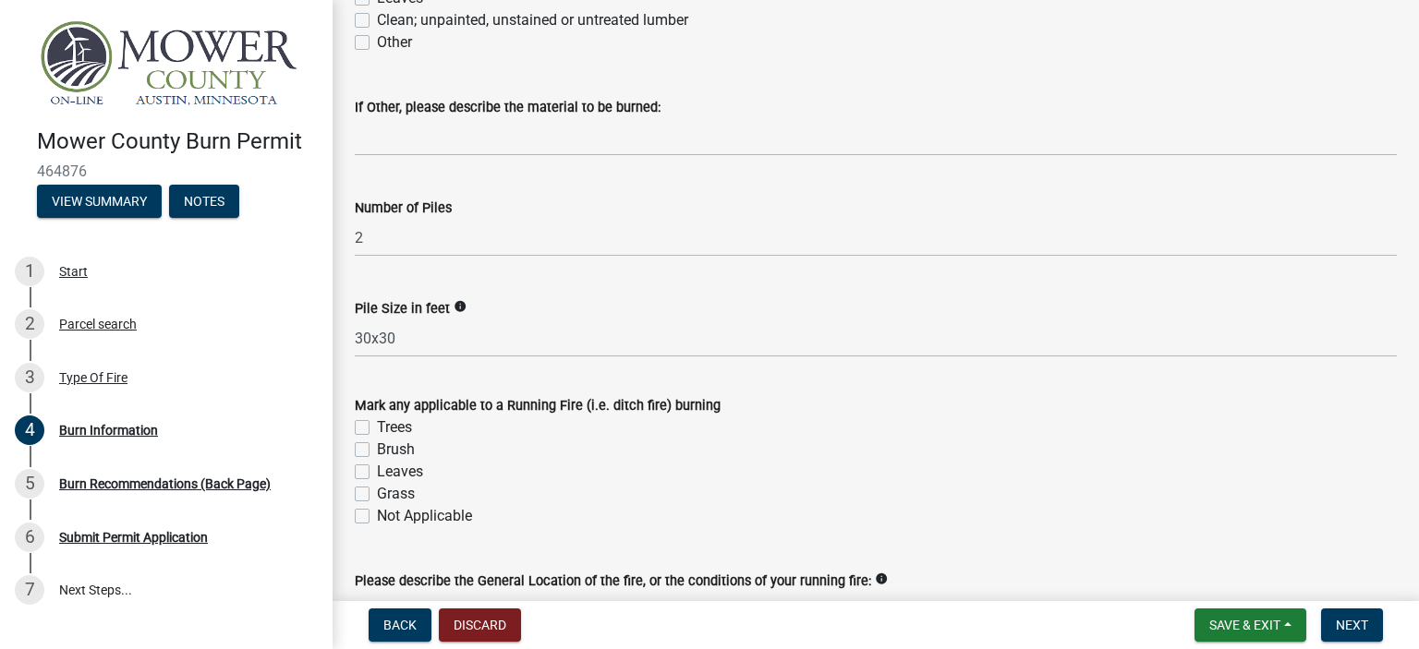
scroll to position [1663, 0]
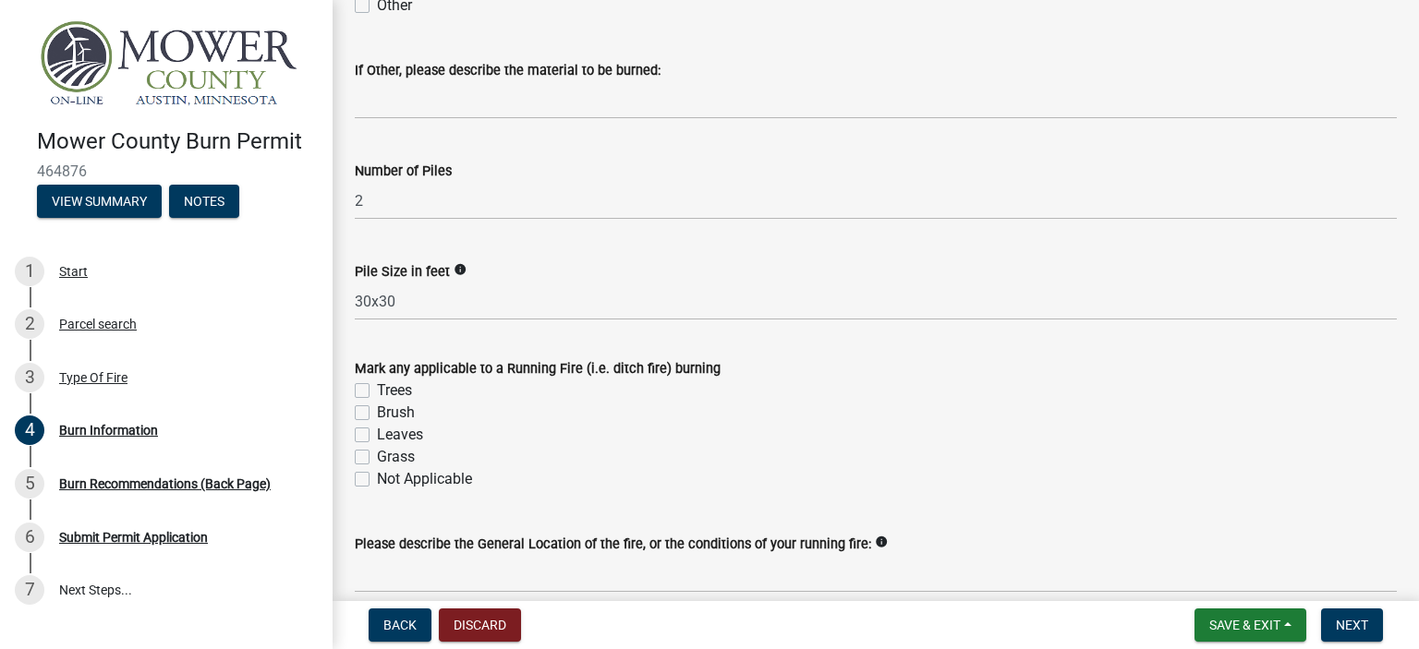
click at [377, 390] on label "Trees" at bounding box center [394, 391] width 35 height 22
click at [377, 390] on input "Trees" at bounding box center [383, 386] width 12 height 12
checkbox input "true"
checkbox input "false"
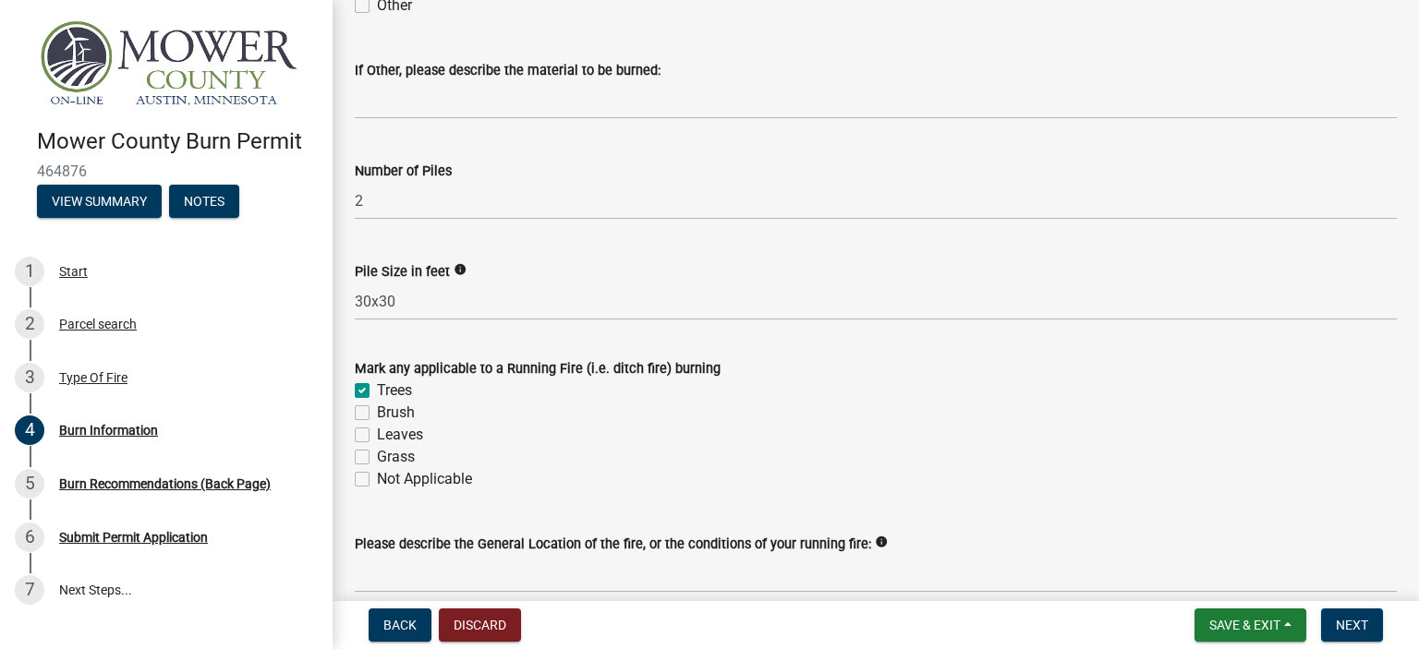
checkbox input "false"
click at [377, 417] on label "Brush" at bounding box center [396, 413] width 38 height 22
click at [377, 414] on input "Brush" at bounding box center [383, 408] width 12 height 12
checkbox input "true"
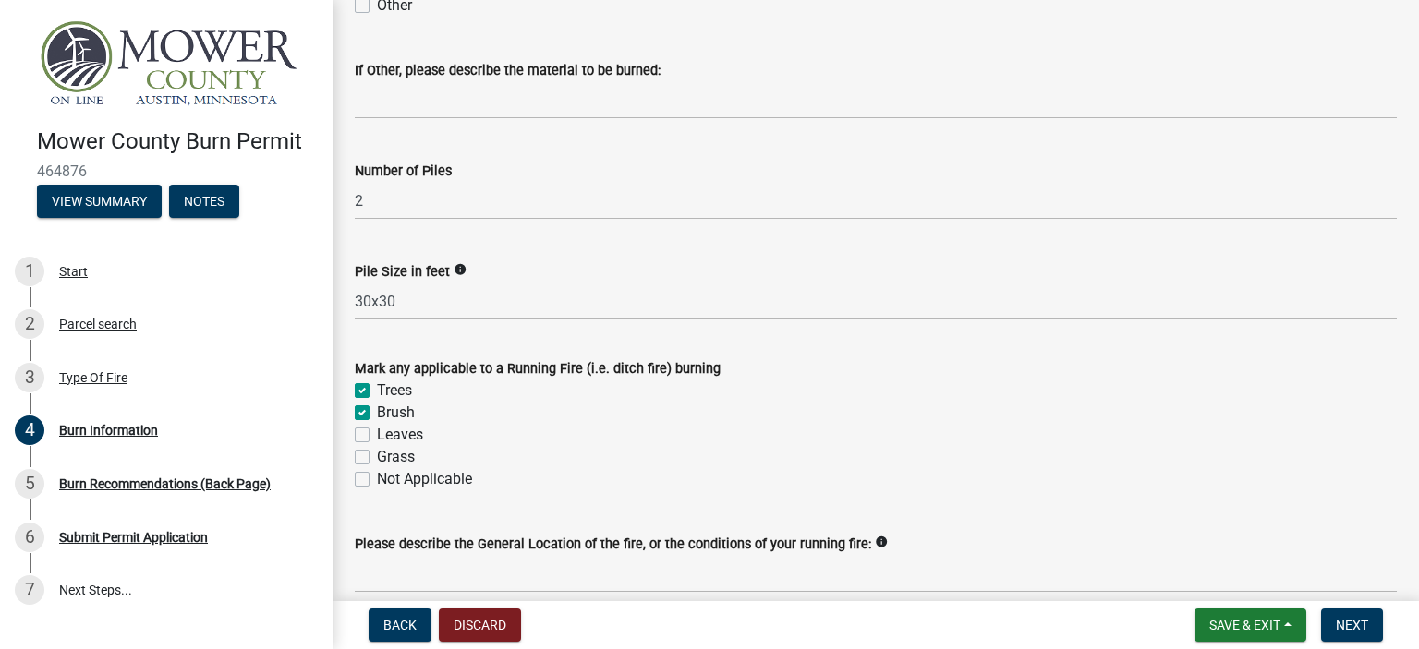
checkbox input "true"
checkbox input "false"
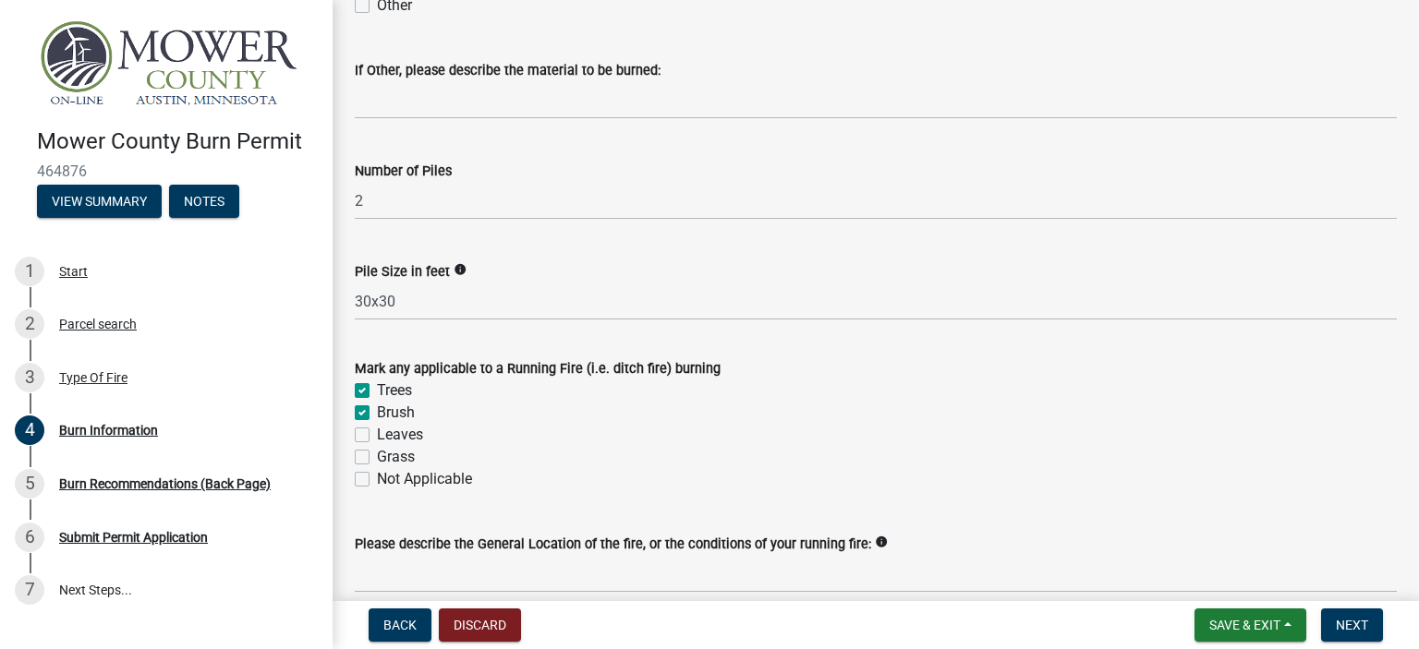
click at [637, 465] on div "Grass" at bounding box center [876, 457] width 1042 height 22
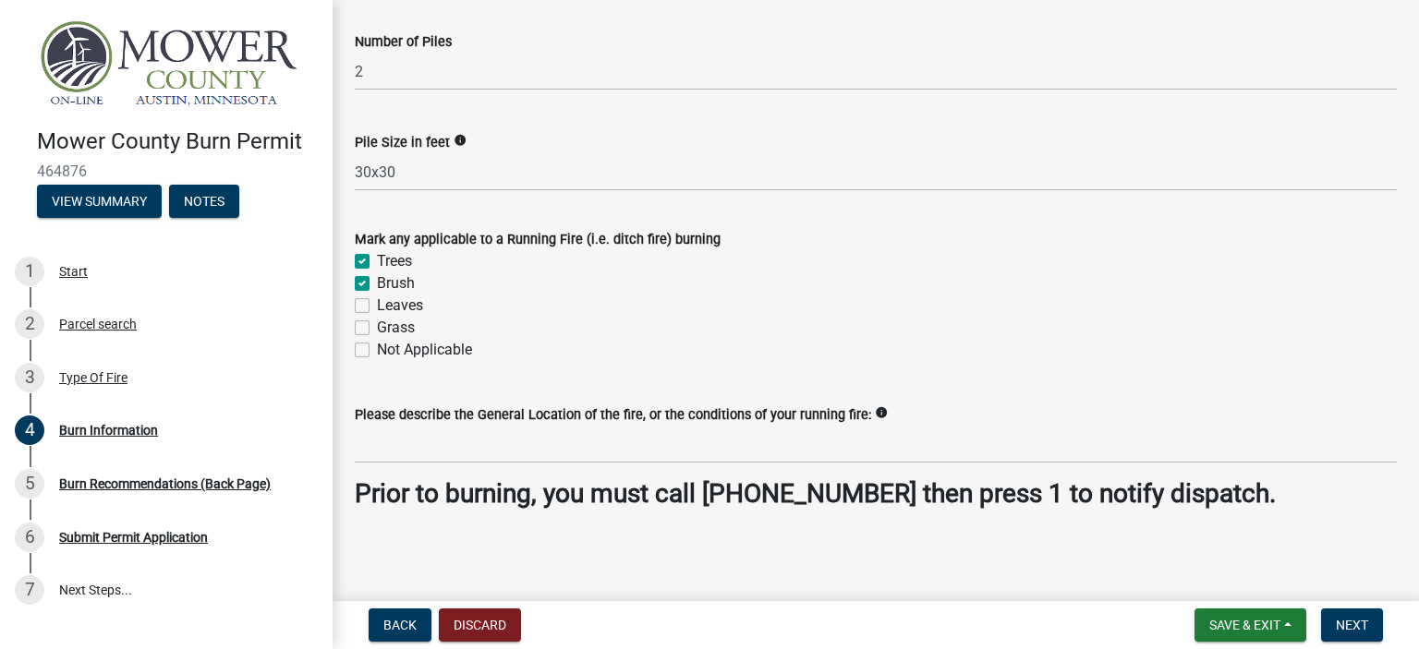
scroll to position [1795, 0]
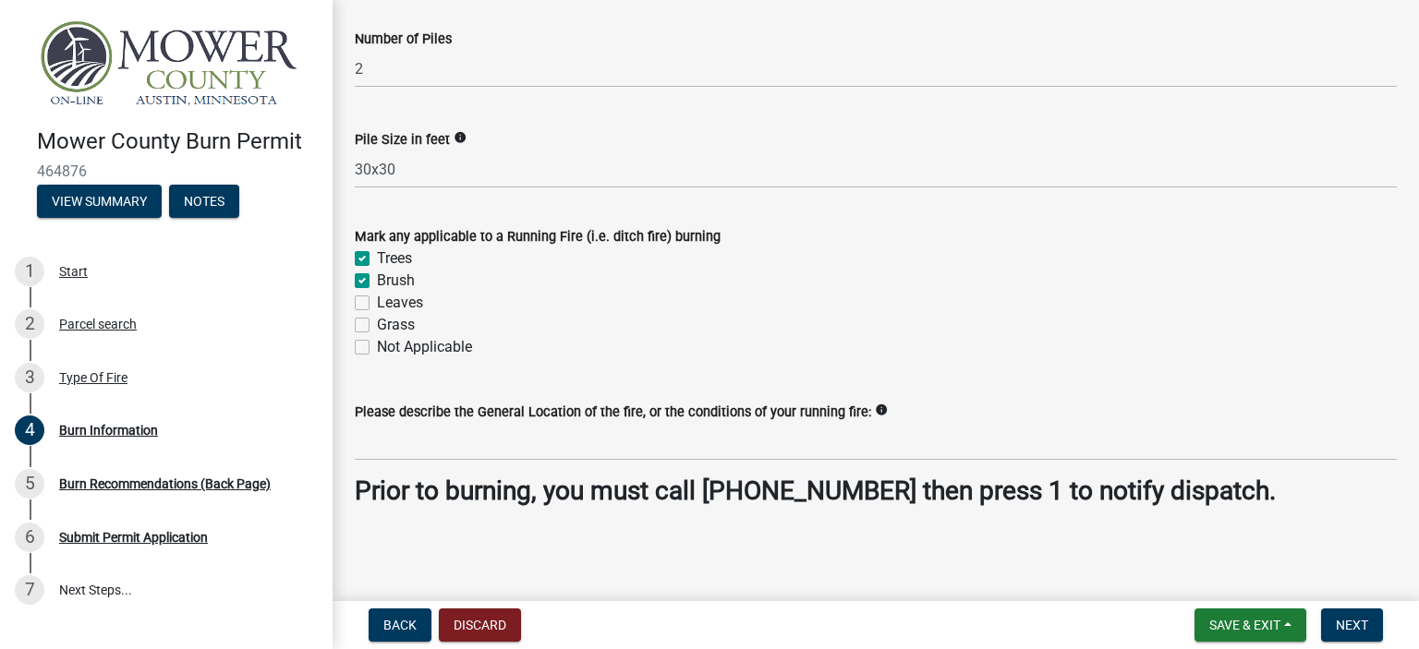
click at [377, 261] on label "Trees" at bounding box center [394, 259] width 35 height 22
click at [377, 260] on input "Trees" at bounding box center [383, 254] width 12 height 12
checkbox input "false"
checkbox input "true"
checkbox input "false"
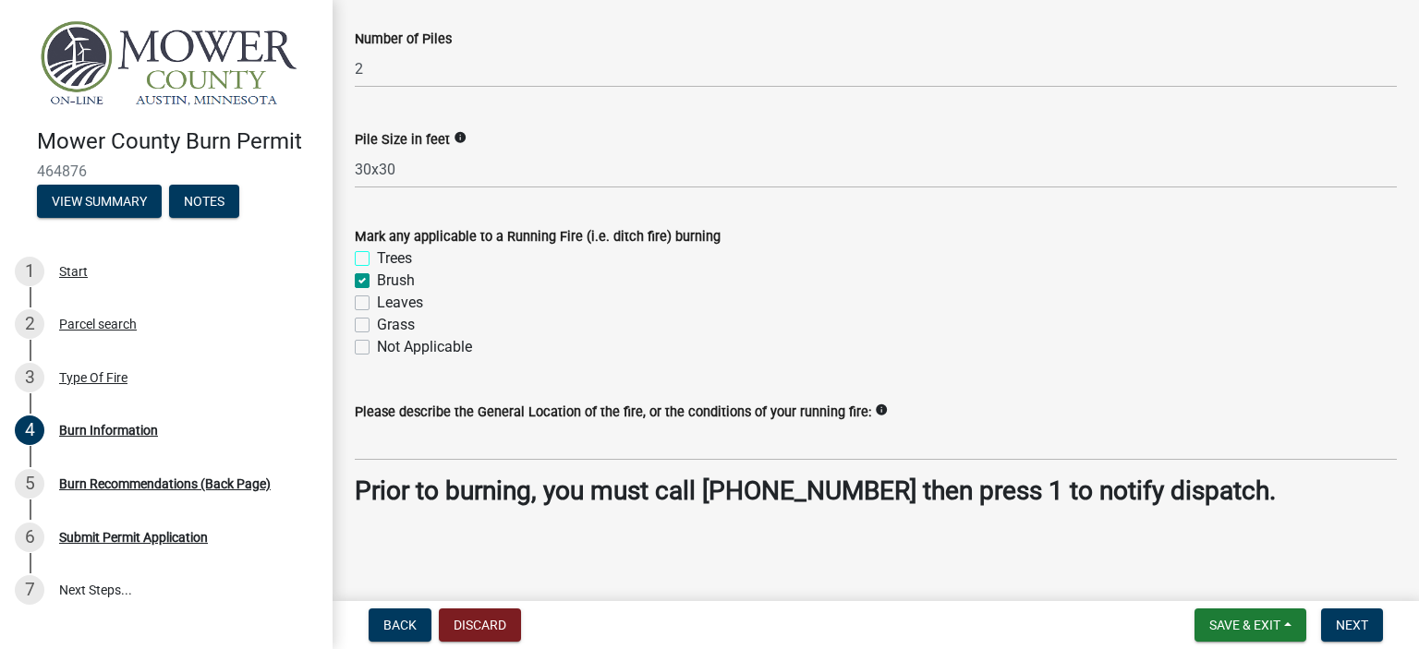
checkbox input "false"
click at [377, 283] on label "Brush" at bounding box center [396, 281] width 38 height 22
click at [377, 282] on input "Brush" at bounding box center [383, 276] width 12 height 12
checkbox input "false"
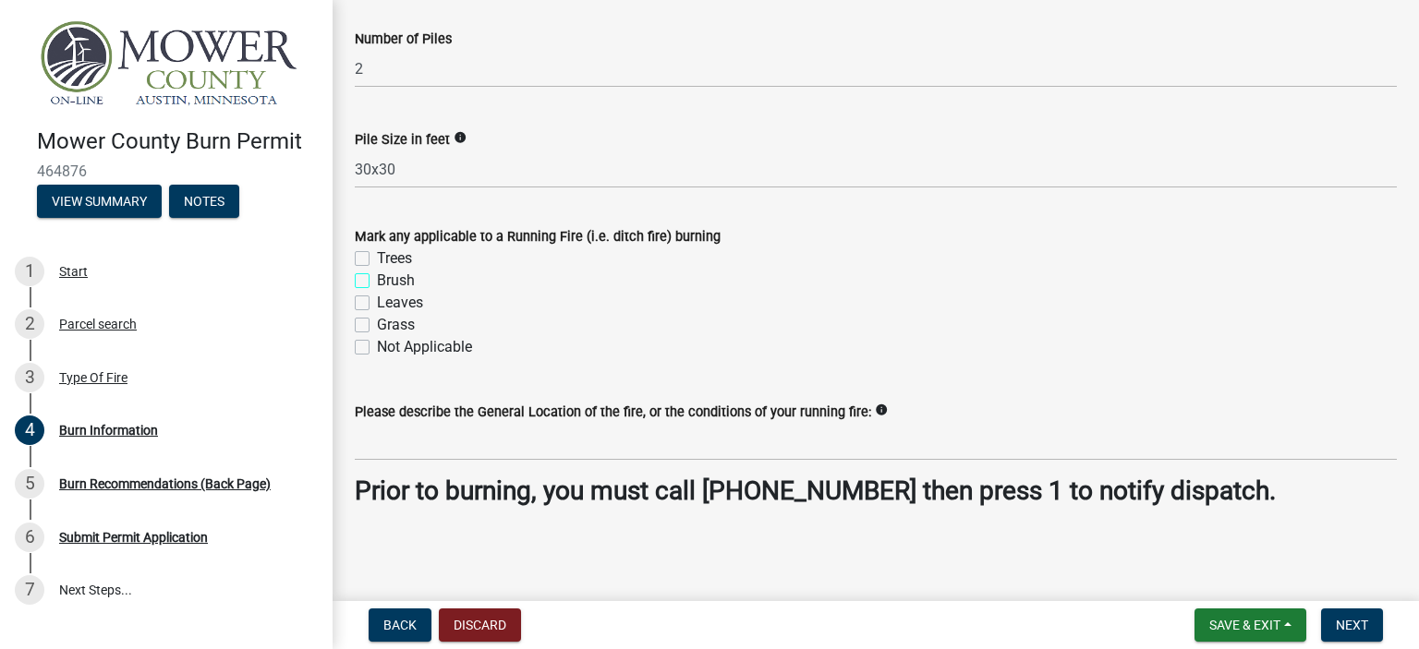
checkbox input "false"
click at [377, 347] on label "Not Applicable" at bounding box center [424, 347] width 95 height 22
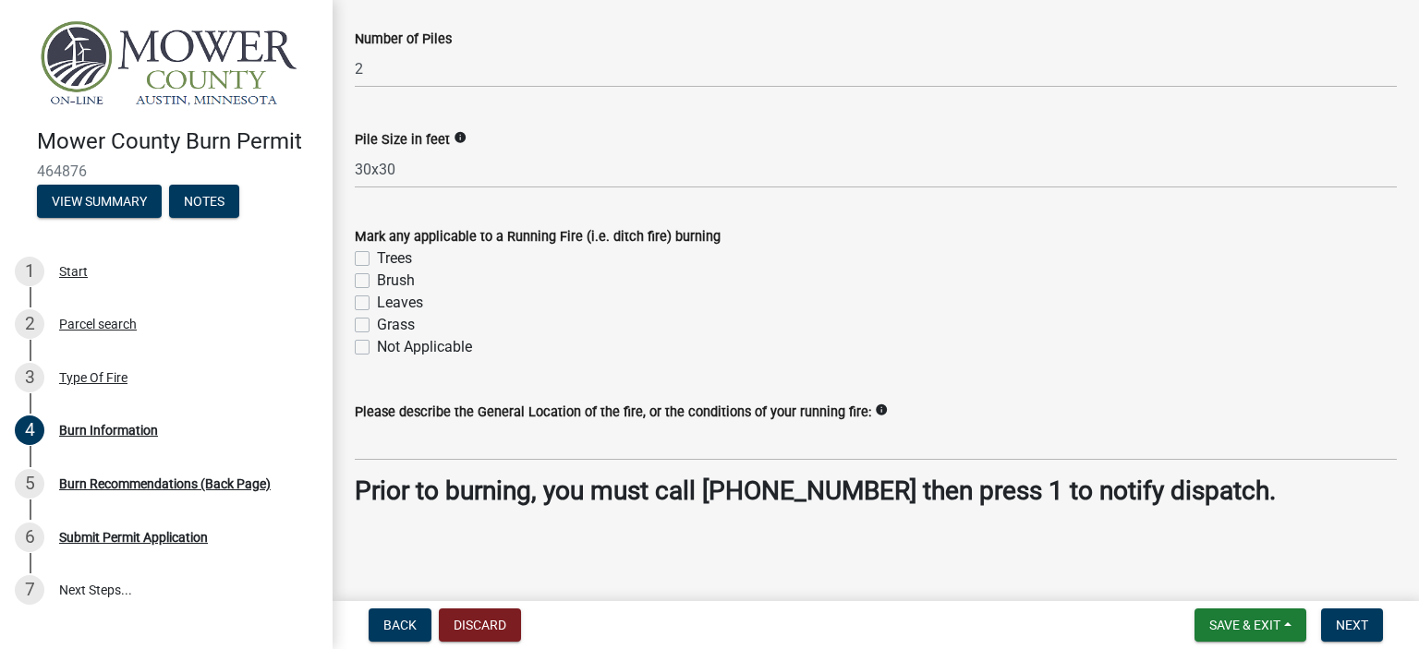
click at [377, 347] on input "Not Applicable" at bounding box center [383, 342] width 12 height 12
checkbox input "true"
checkbox input "false"
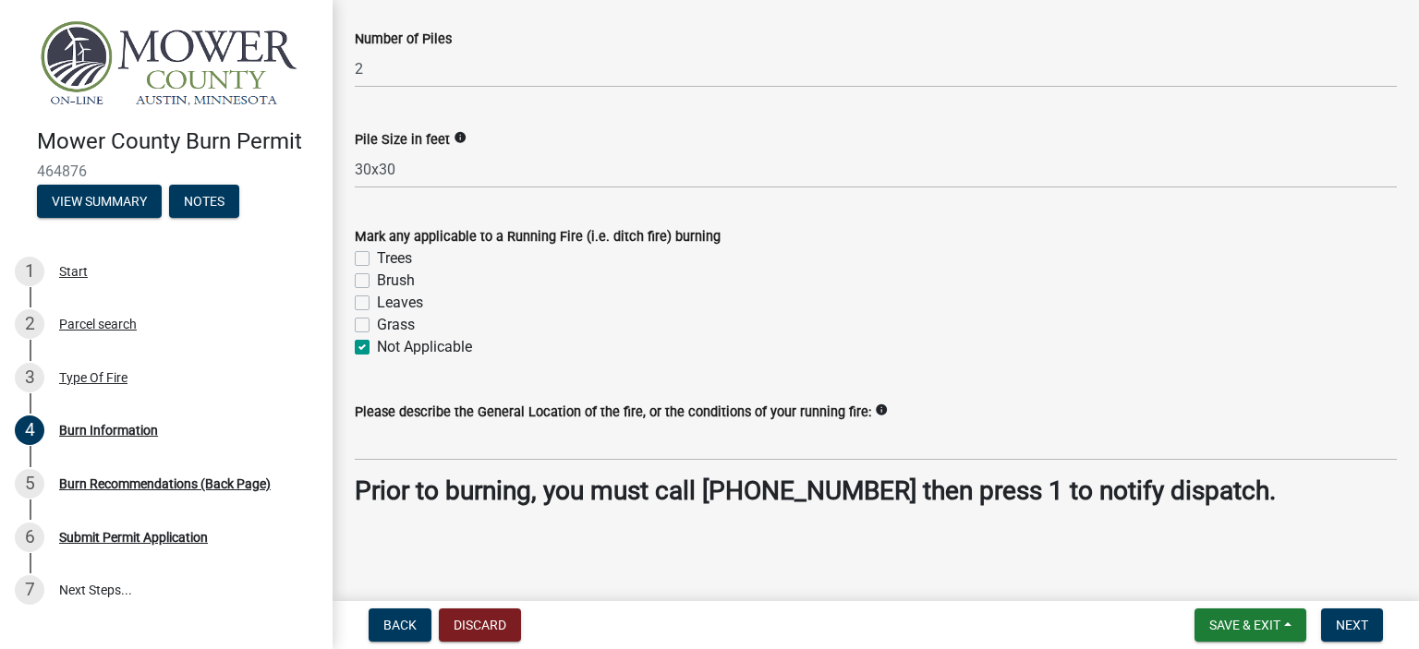
checkbox input "false"
checkbox input "true"
click at [567, 380] on div "Please describe the General Location of the fire, or the conditions of your run…" at bounding box center [876, 418] width 1042 height 86
click at [1116, 328] on div "Grass" at bounding box center [876, 325] width 1042 height 22
click at [1238, 623] on span "Save & Exit" at bounding box center [1244, 625] width 71 height 15
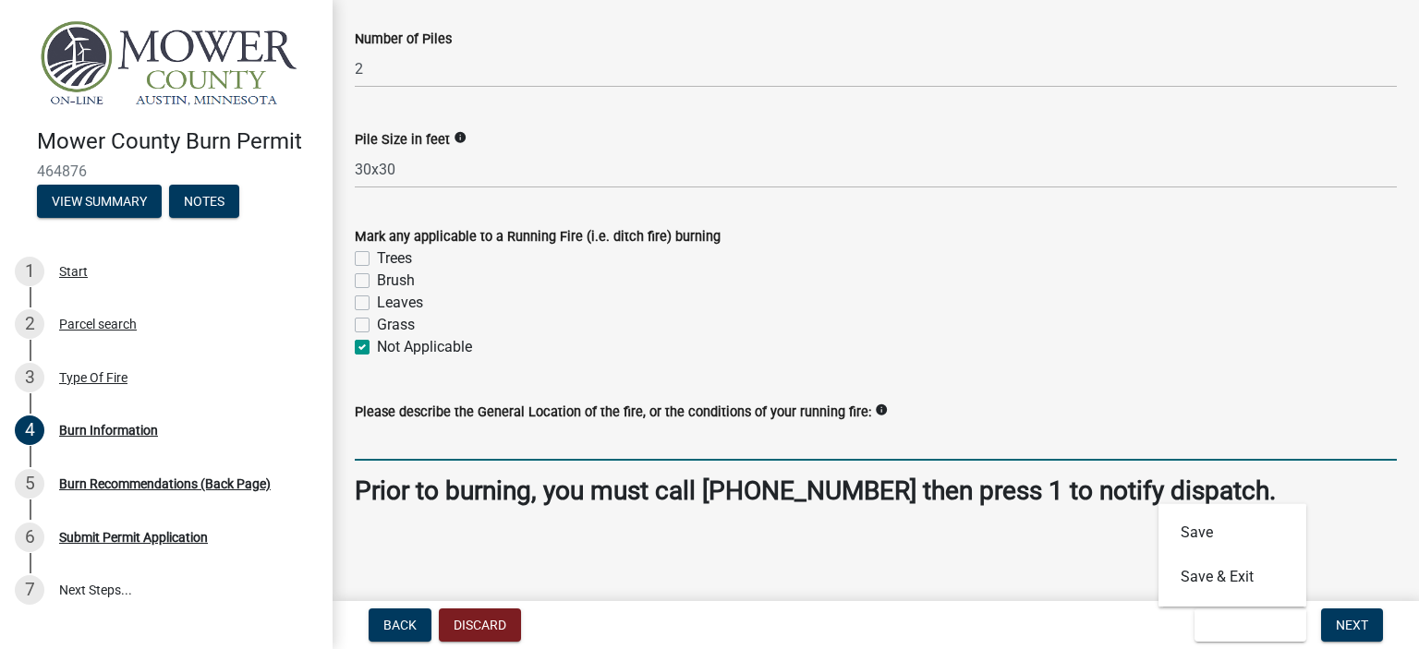
click at [1315, 459] on input "Please describe the General Location of the fire, or the conditions of your run…" at bounding box center [876, 442] width 1042 height 38
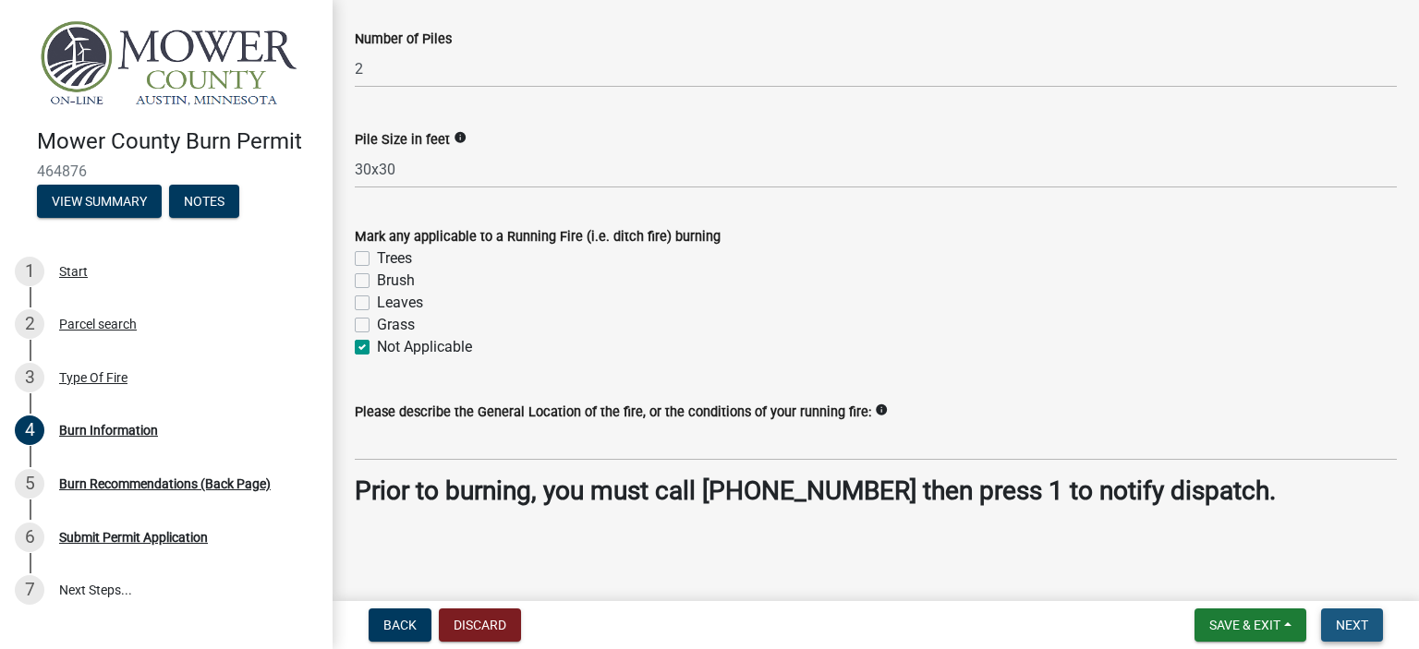
click at [1361, 620] on span "Next" at bounding box center [1352, 625] width 32 height 15
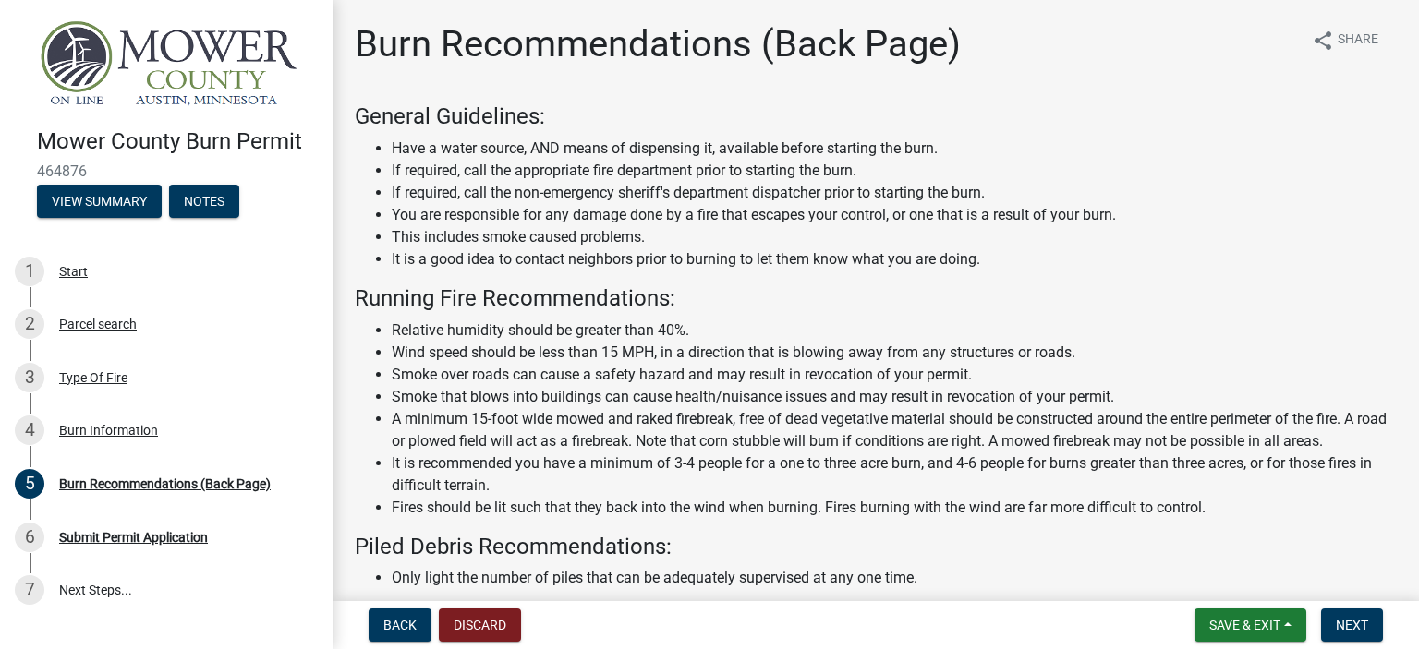
click at [1331, 375] on li "Smoke over roads can cause a safety hazard and may result in revocation of your…" at bounding box center [894, 375] width 1005 height 22
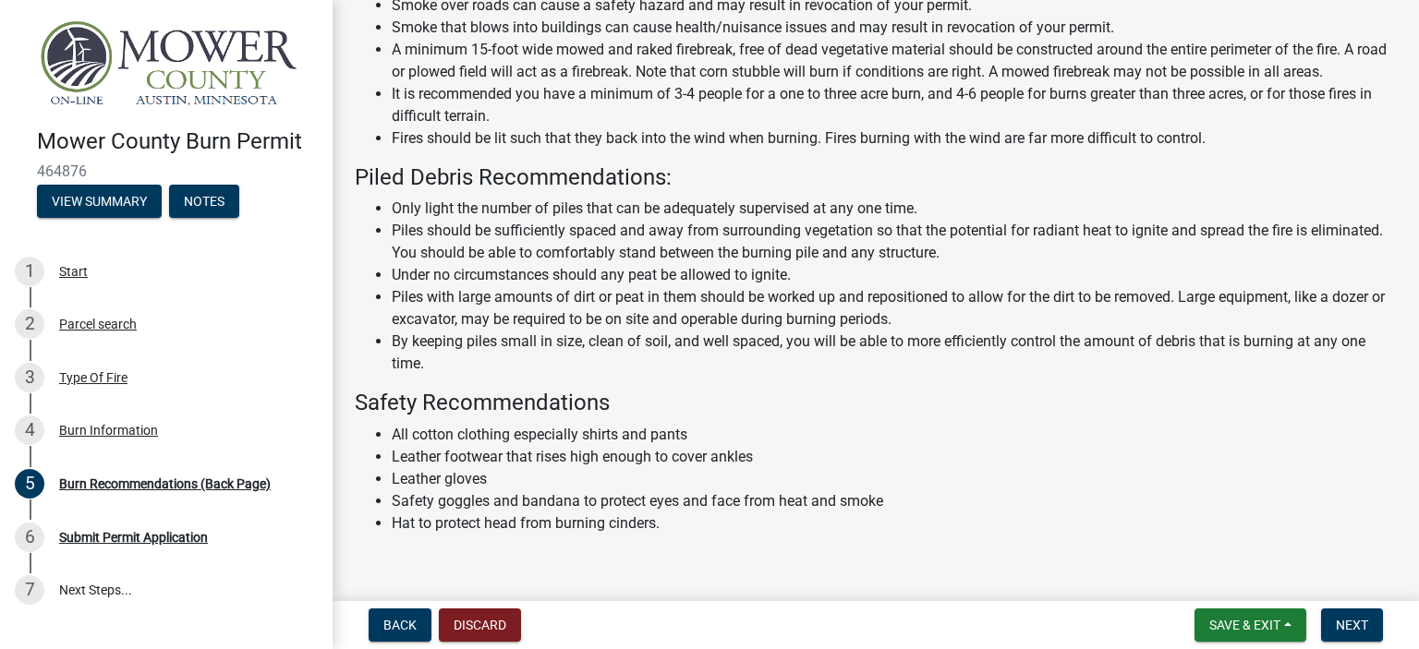
scroll to position [397, 0]
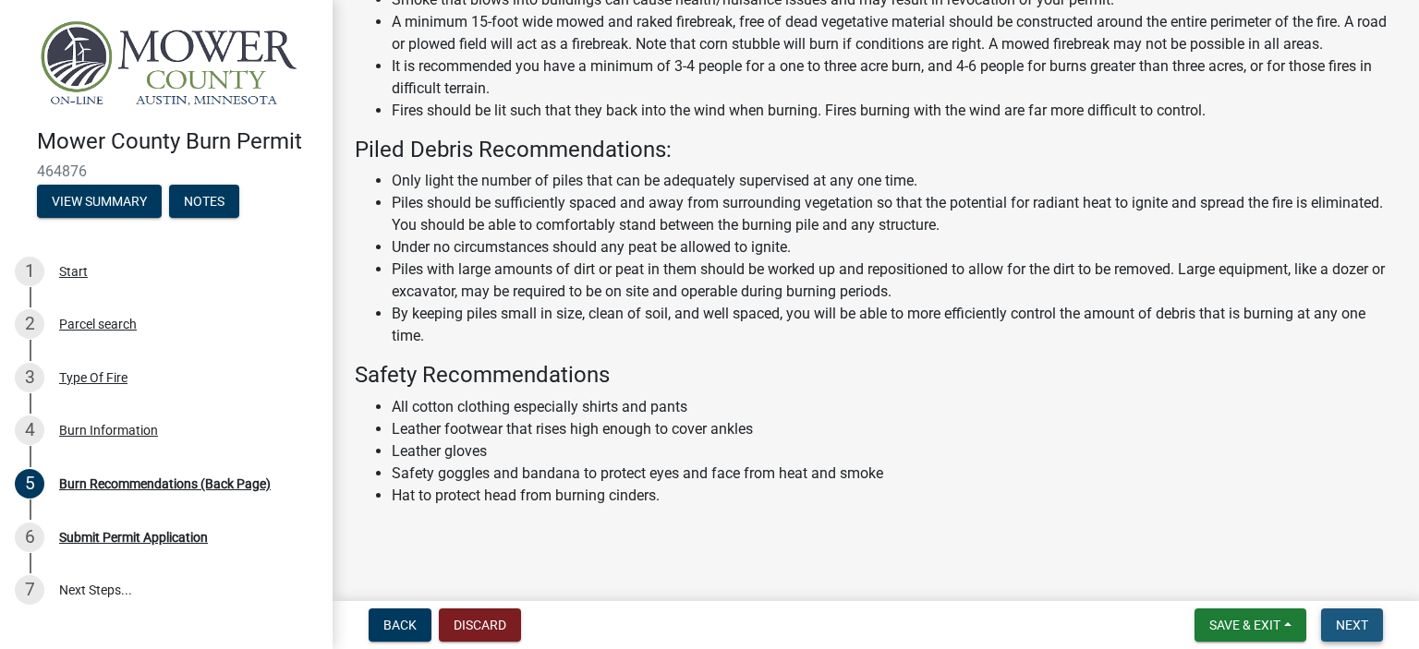
click at [1345, 632] on span "Next" at bounding box center [1352, 625] width 32 height 15
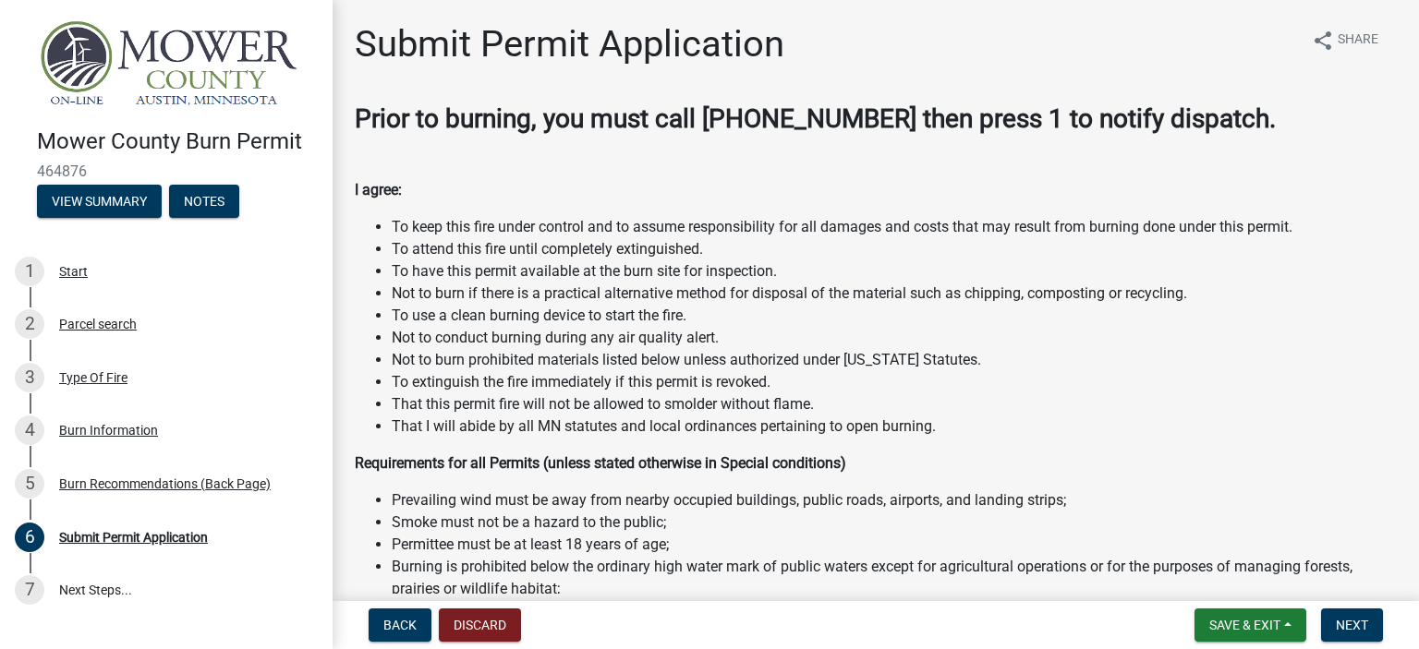
click at [1310, 509] on li "Prevailing wind must be away from nearby occupied buildings, public roads, airp…" at bounding box center [894, 501] width 1005 height 22
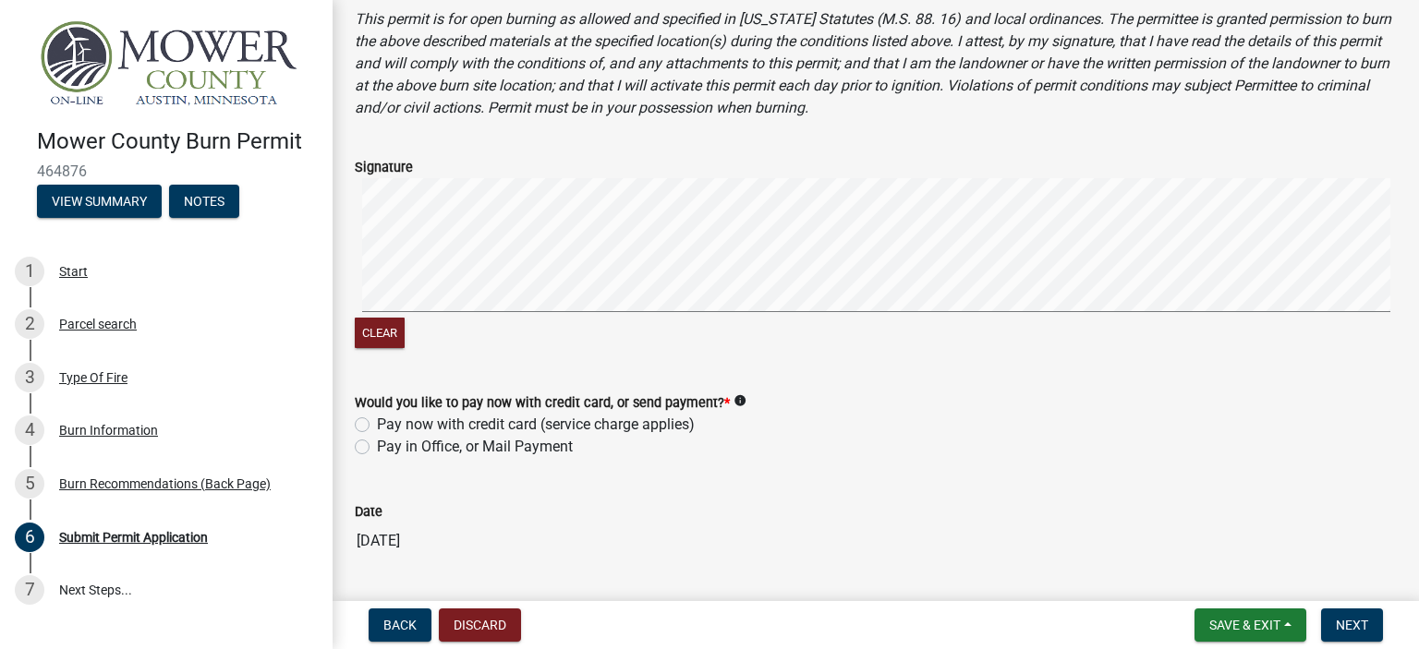
scroll to position [702, 0]
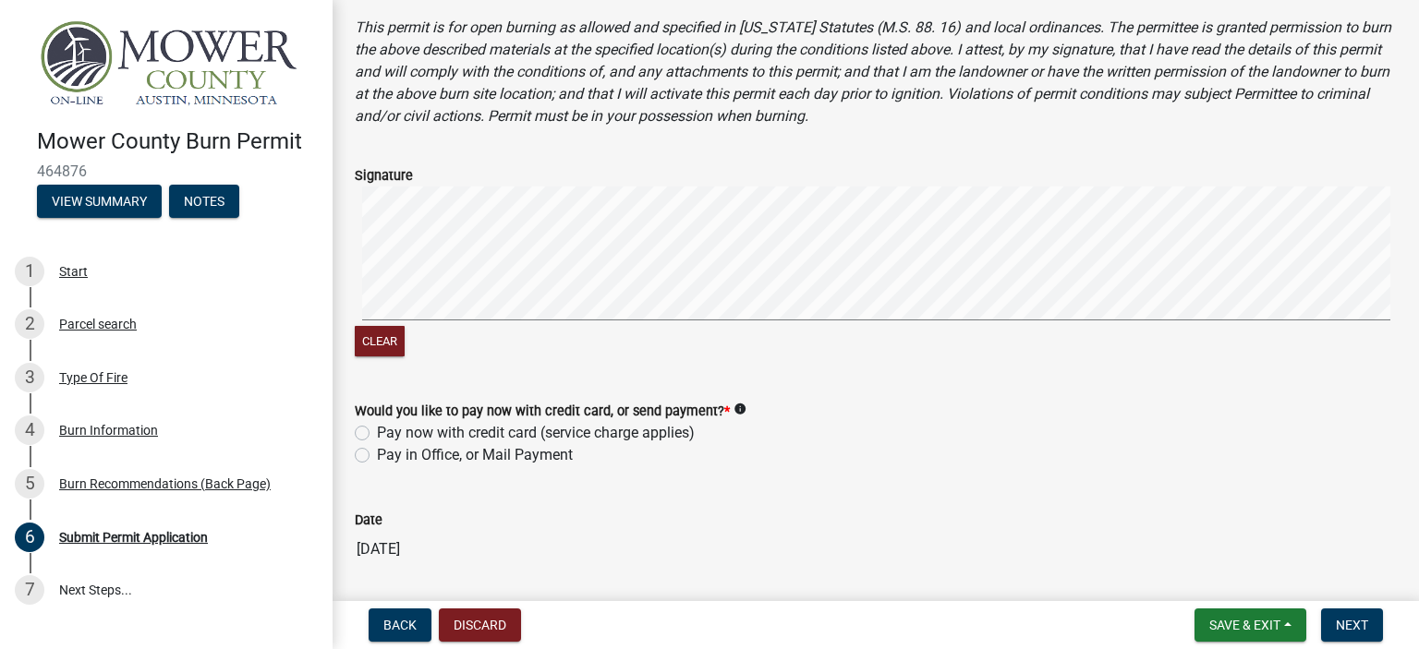
click at [377, 435] on label "Pay now with credit card (service charge applies)" at bounding box center [536, 433] width 318 height 22
click at [377, 434] on input "Pay now with credit card (service charge applies)" at bounding box center [383, 428] width 12 height 12
radio input "true"
click at [768, 511] on div "Date" at bounding box center [876, 520] width 1042 height 22
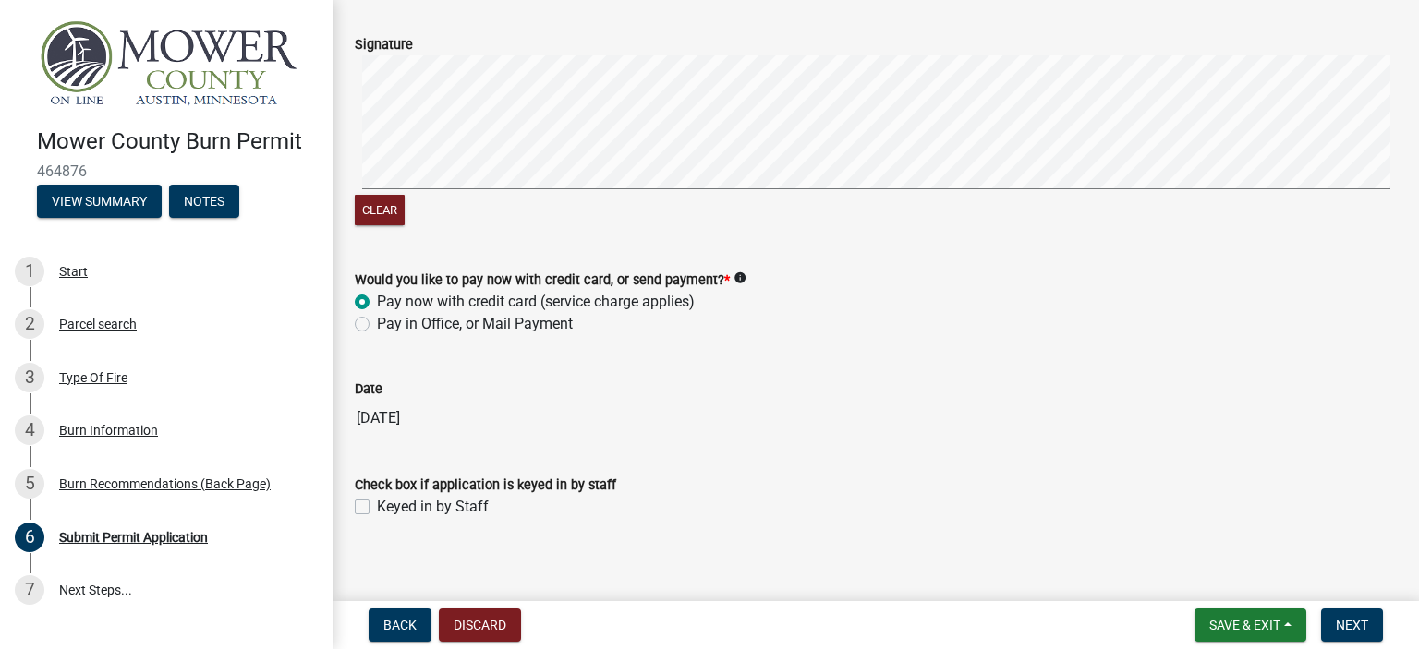
scroll to position [845, 0]
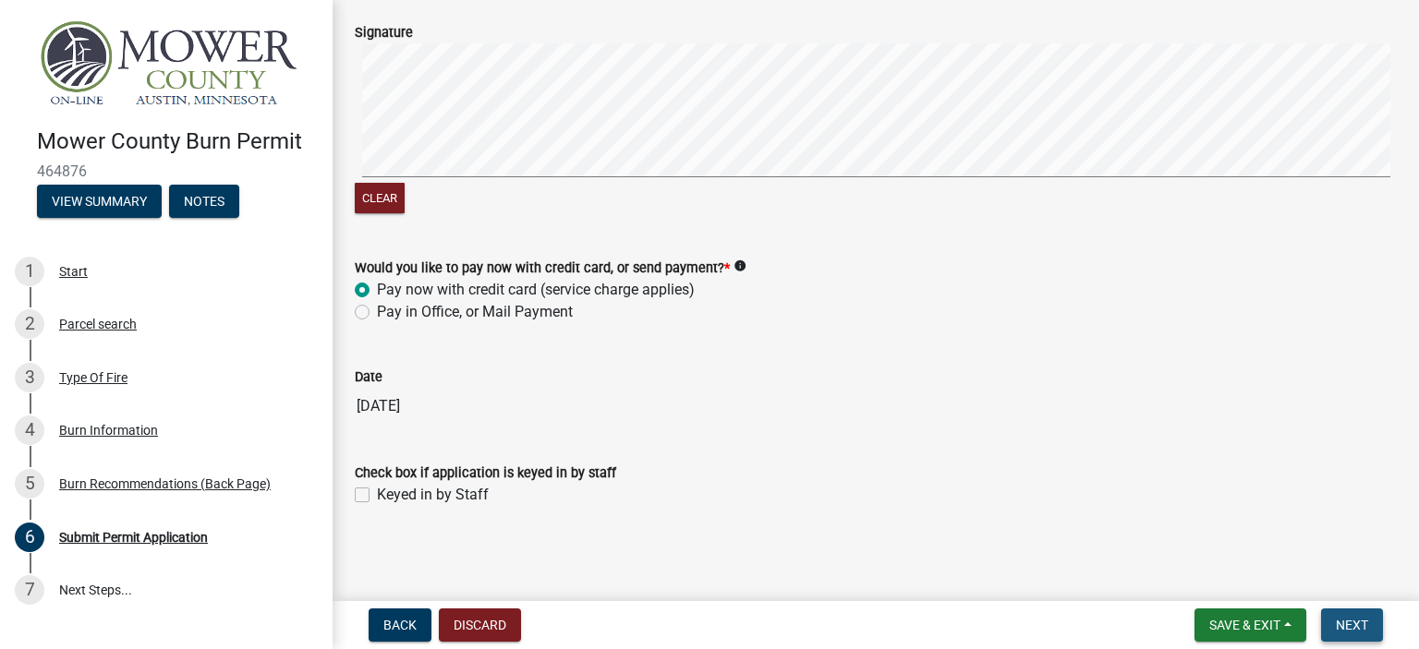
click at [1349, 619] on span "Next" at bounding box center [1352, 625] width 32 height 15
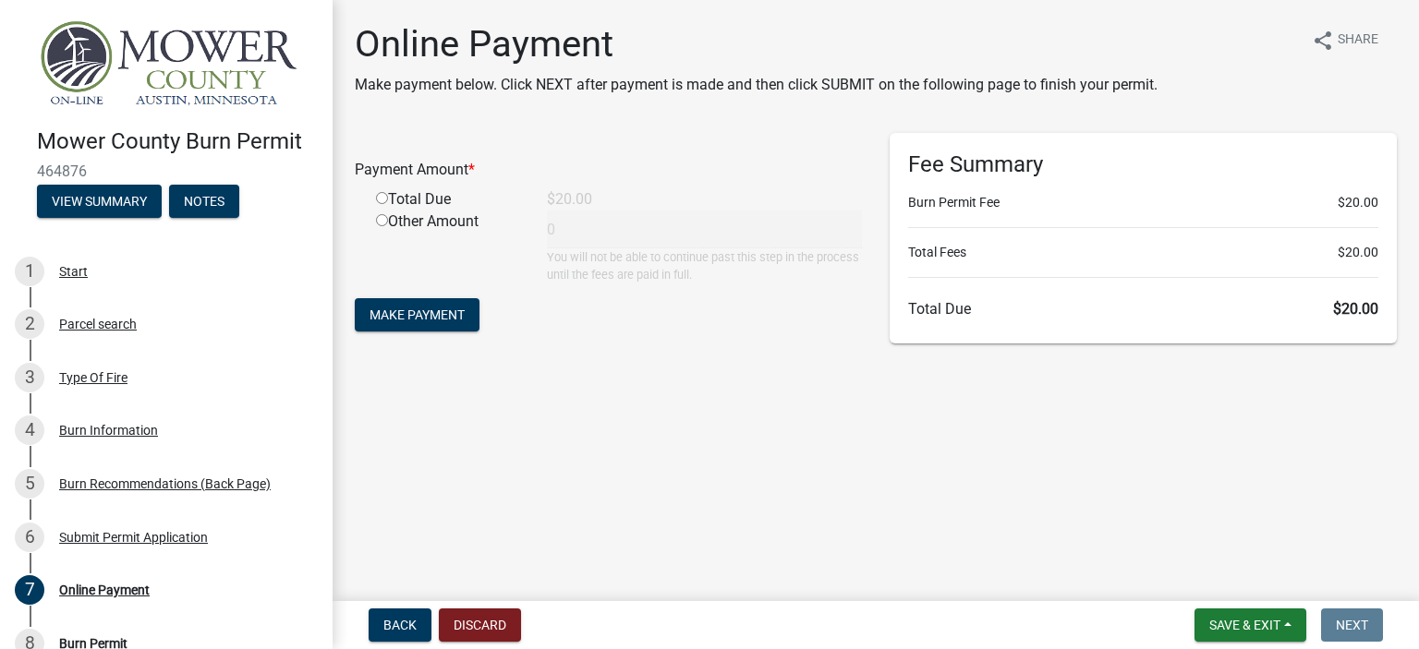
click at [381, 199] on input "radio" at bounding box center [382, 198] width 12 height 12
radio input "true"
type input "20"
click at [404, 308] on span "Make Payment" at bounding box center [416, 315] width 95 height 15
